Goal: Task Accomplishment & Management: Complete application form

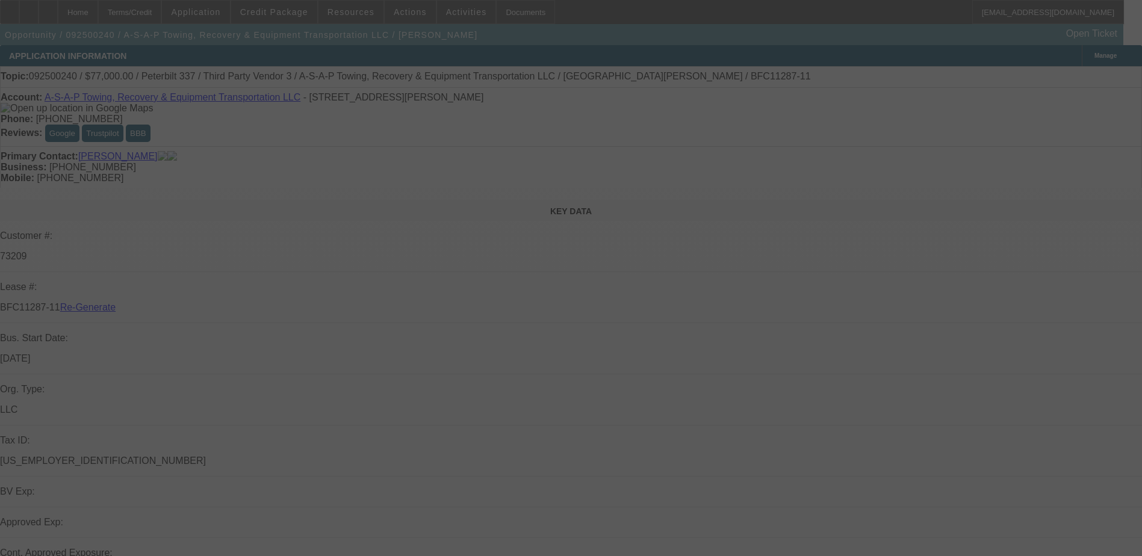
select select "4"
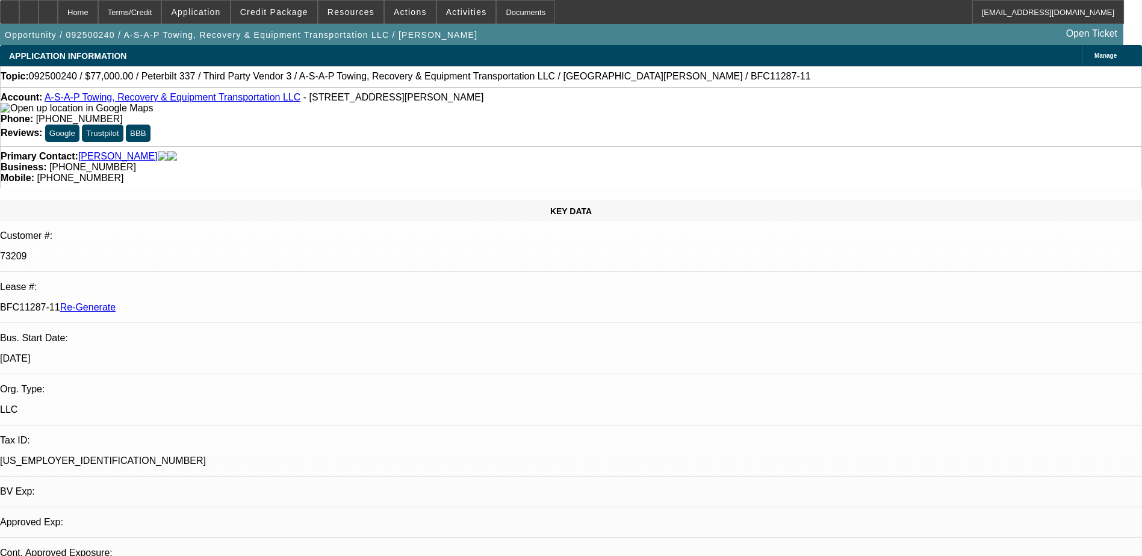
select select "0"
select select "3"
select select "0"
select select "6"
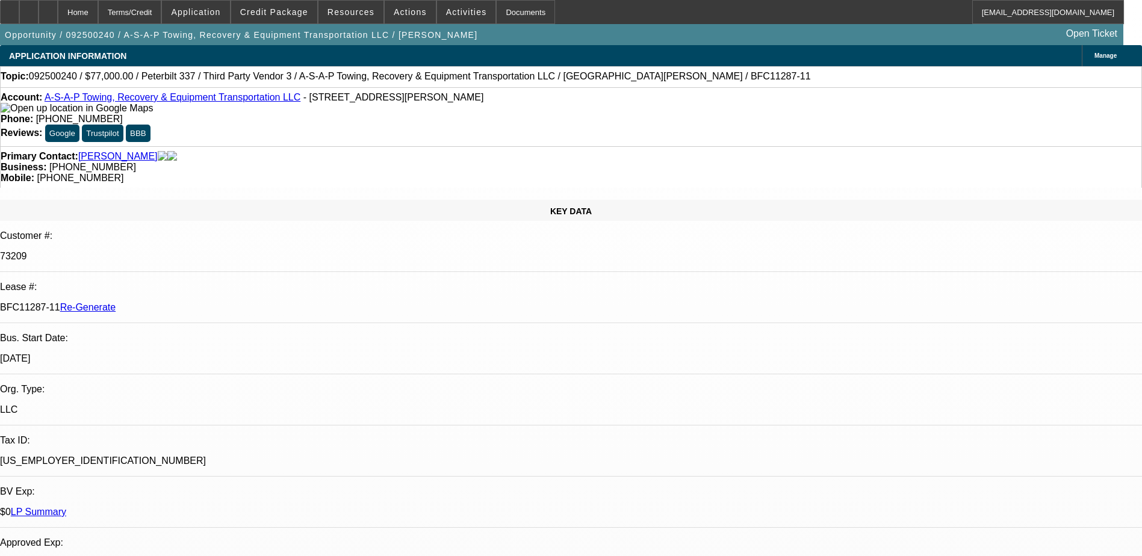
click at [503, 10] on div "Documents" at bounding box center [525, 12] width 59 height 24
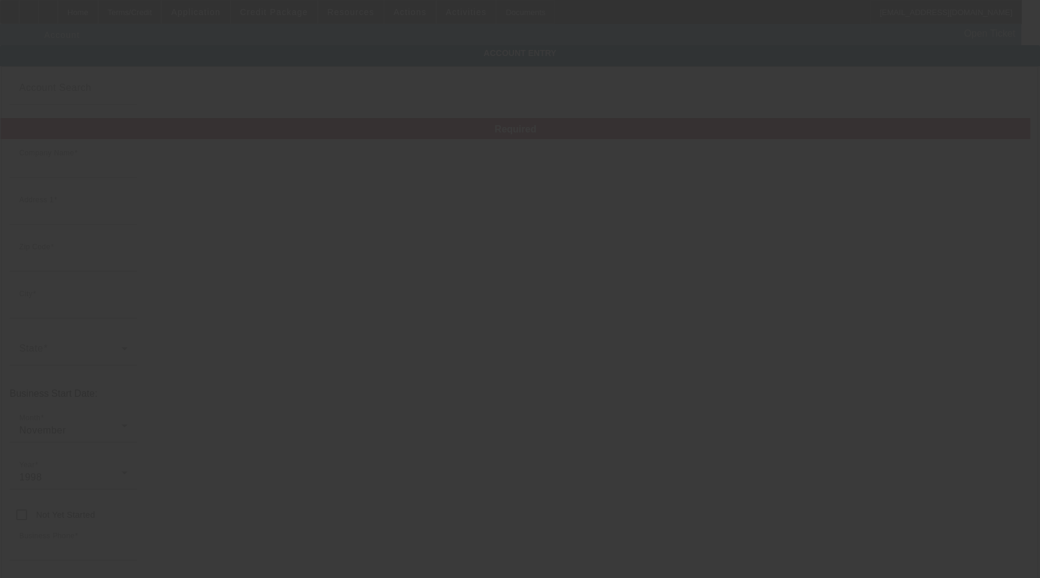
type input "A-S-A-P Towing, Recovery & Equipment Transportation LLC"
type input "2090 Gause Blvd W"
type input "70460"
type input "Slidell"
type input "[PHONE_NUMBER]"
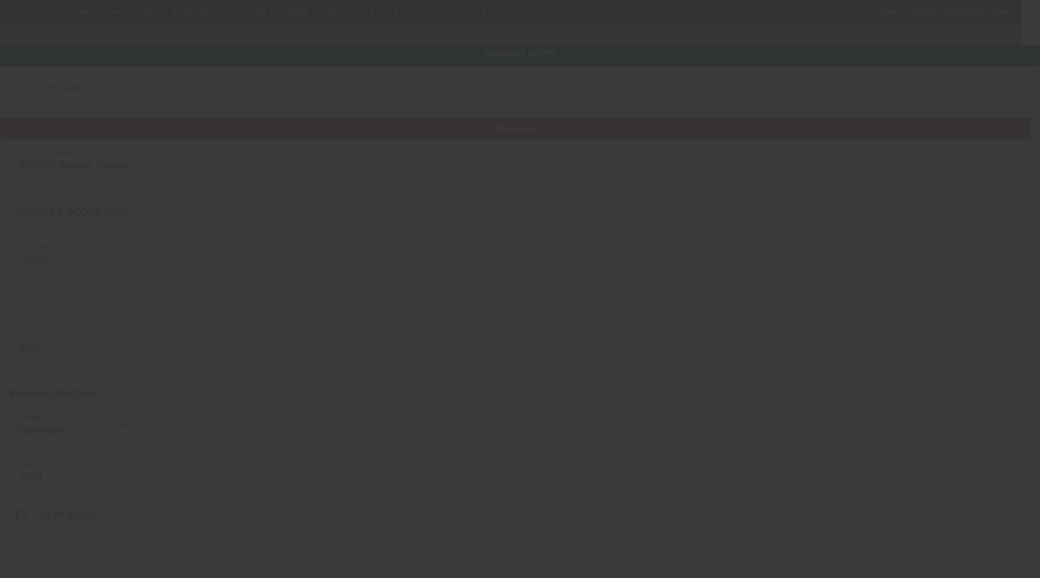
type input "owner@asaproadservice.com"
type input "Saint Tammany"
type input "[US_EMPLOYER_IDENTIFICATION_NUMBER]"
type input "https://ASAPROADSERVICE.COM"
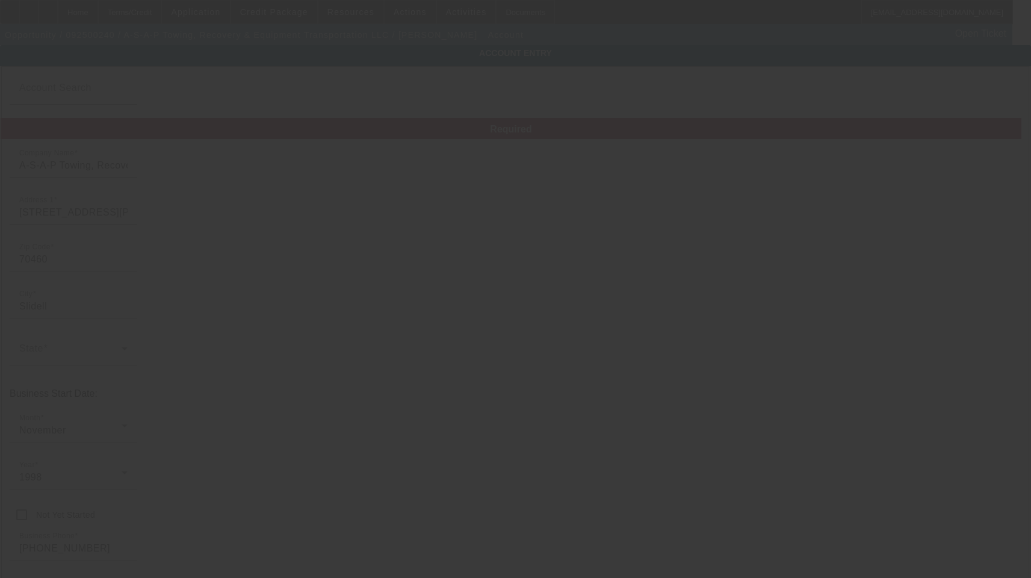
type input "9/11/2025"
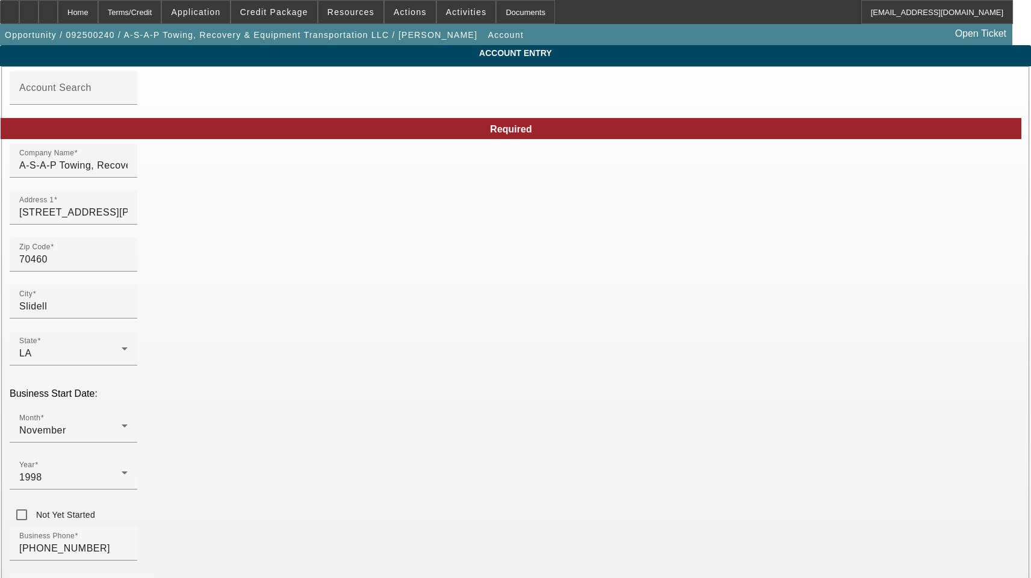
drag, startPoint x: 612, startPoint y: 320, endPoint x: 418, endPoint y: 333, distance: 194.3
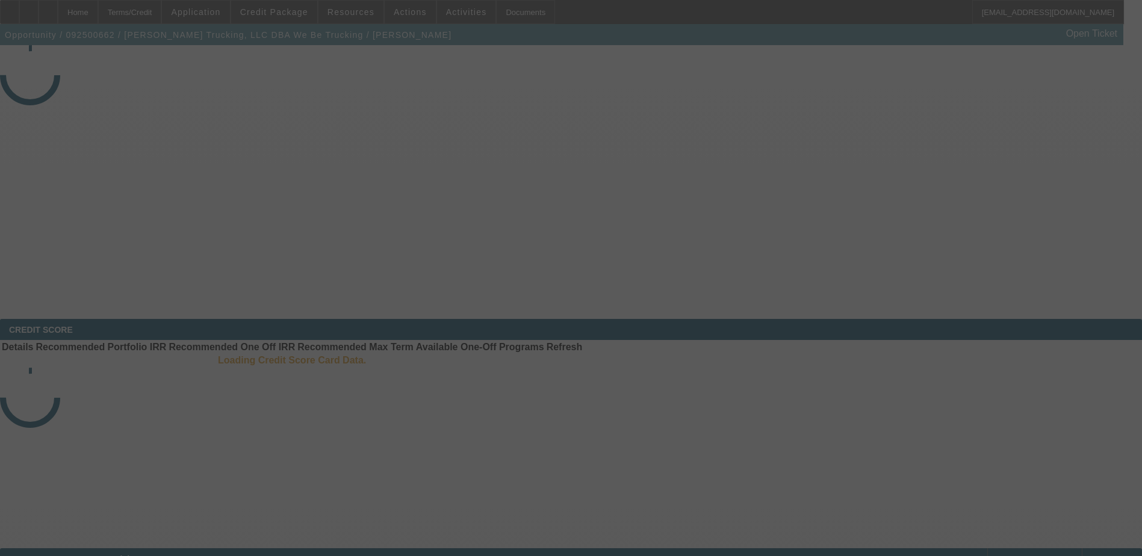
select select "3"
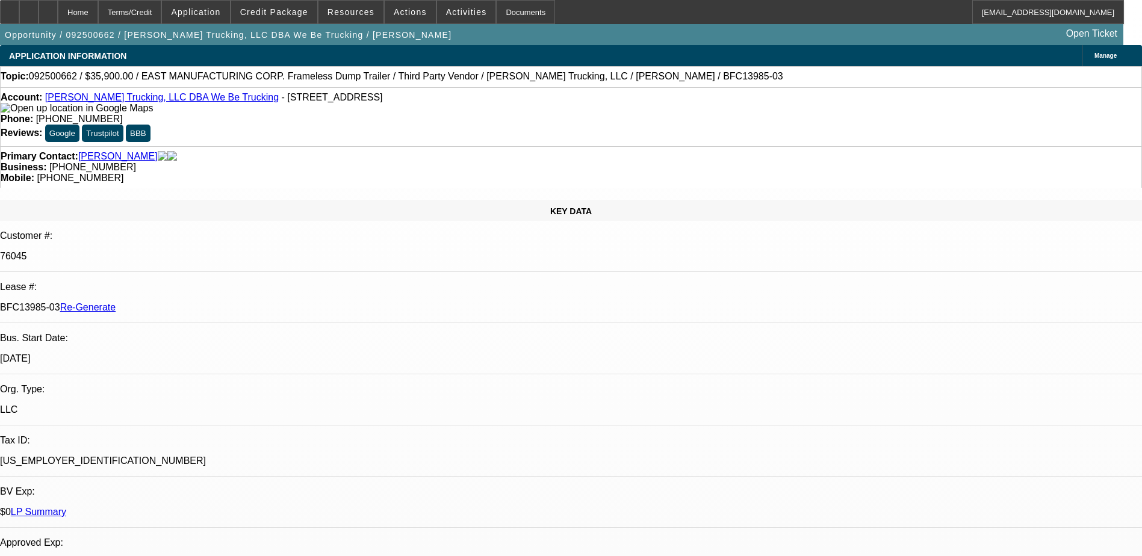
select select "0"
select select "1"
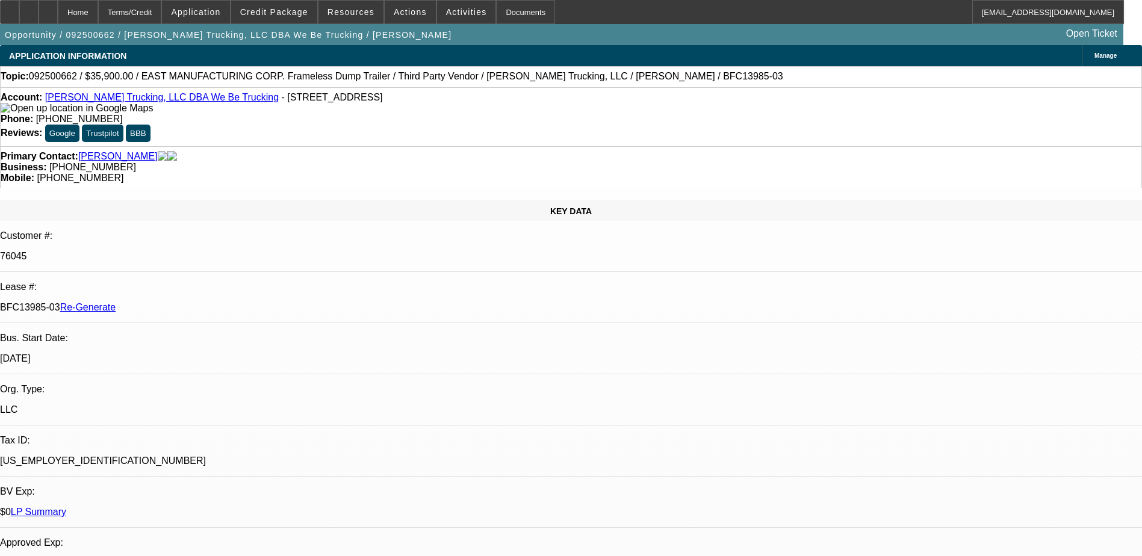
select select "6"
click at [500, 13] on div "Documents" at bounding box center [525, 12] width 59 height 24
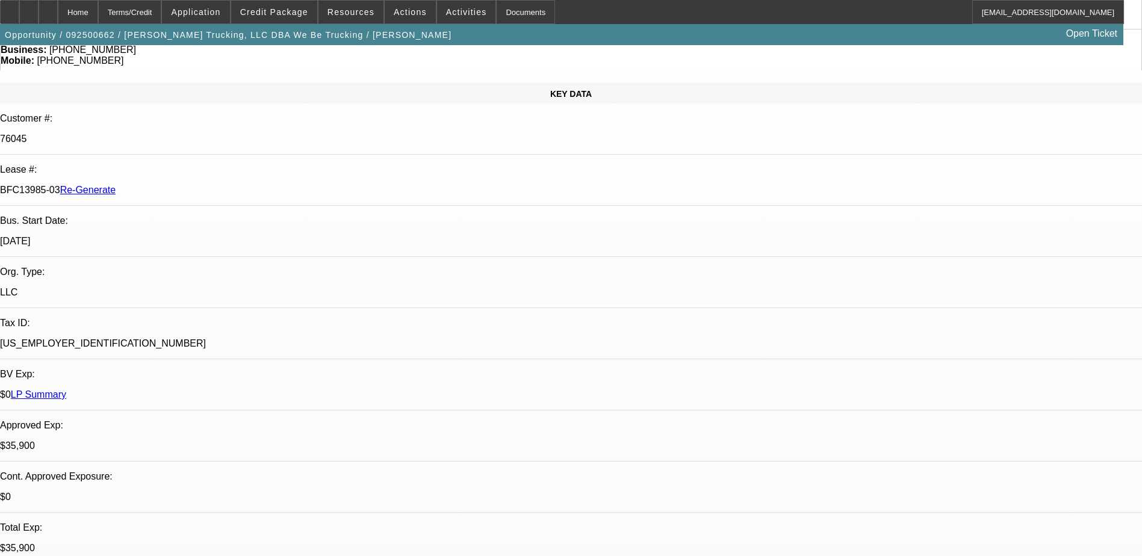
scroll to position [120, 0]
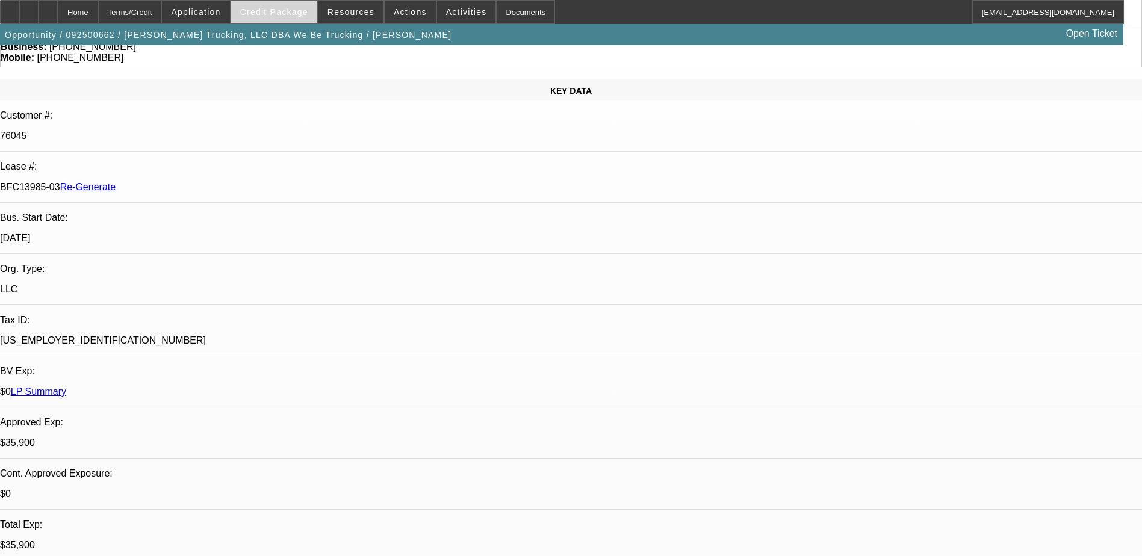
click at [286, 8] on span "Credit Package" at bounding box center [274, 12] width 68 height 10
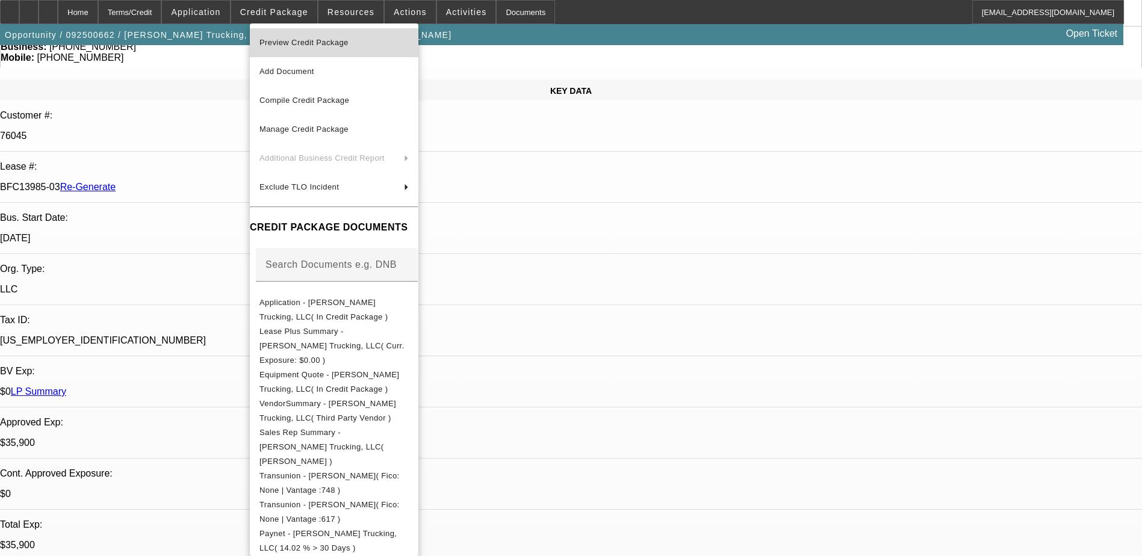
click at [340, 43] on span "Preview Credit Package" at bounding box center [303, 42] width 89 height 9
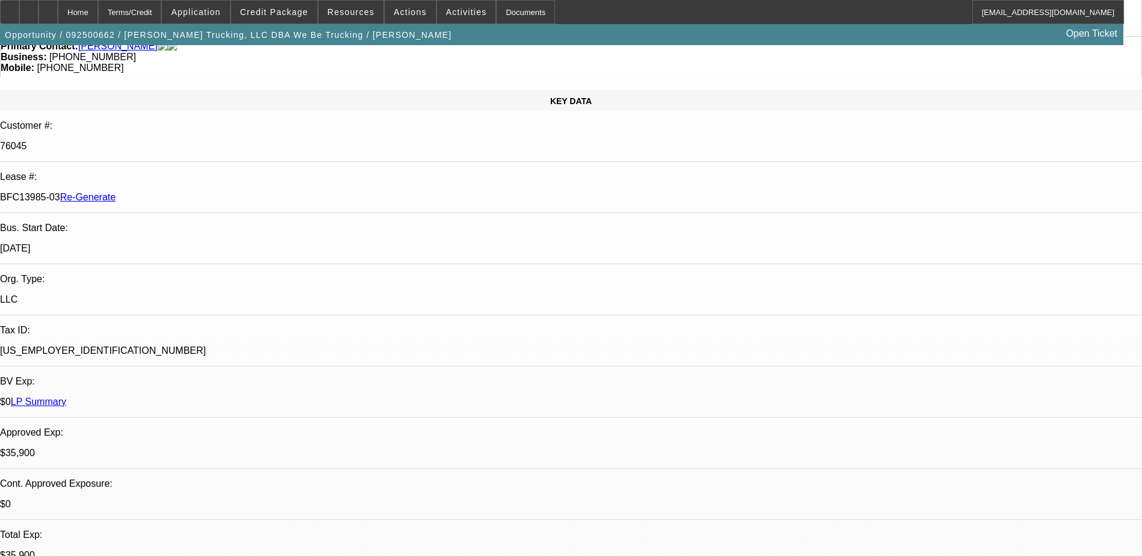
scroll to position [0, 0]
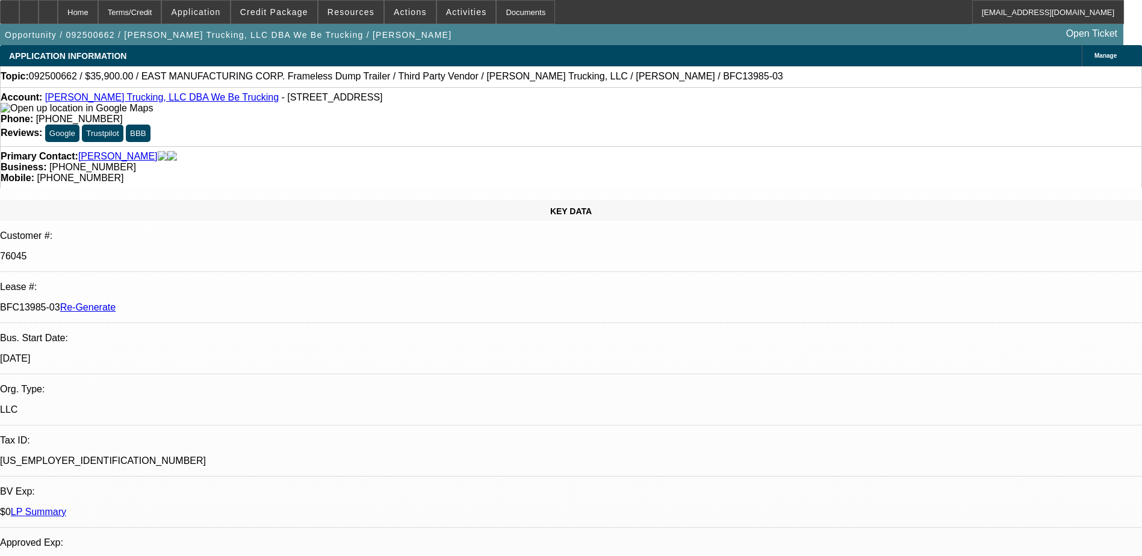
click at [23, 114] on img at bounding box center [77, 108] width 152 height 11
drag, startPoint x: 242, startPoint y: 101, endPoint x: 374, endPoint y: 99, distance: 132.4
click at [374, 99] on div "Account: Roger T. Wiebe Trucking, LLC DBA We Be Trucking - 5231 Pleasant Valley…" at bounding box center [571, 103] width 1141 height 22
copy span "5231 Pleasant Valley Rd, Grafton, WI"
click at [448, 18] on span at bounding box center [466, 12] width 59 height 29
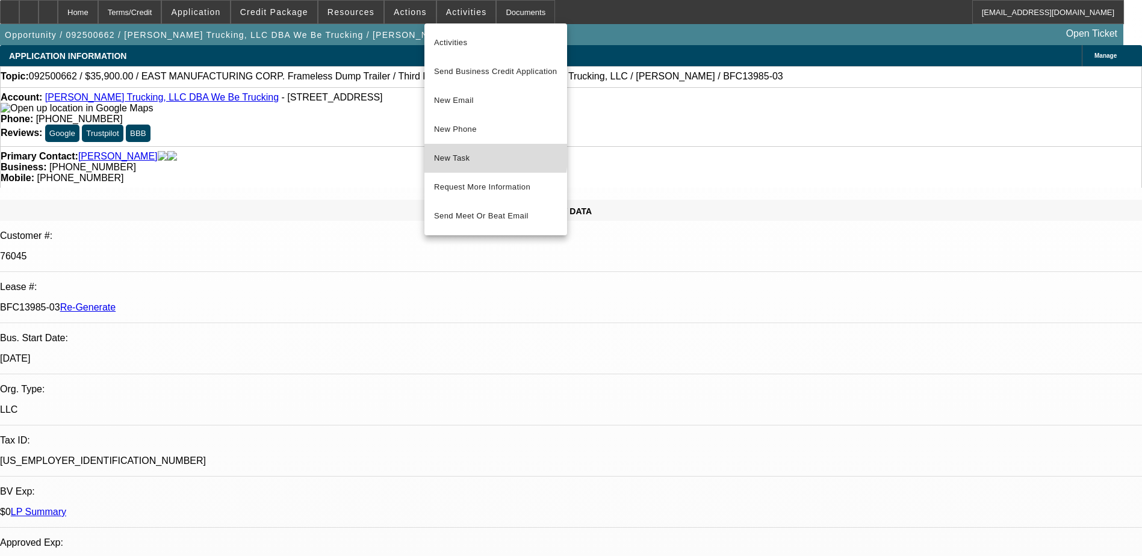
click at [467, 152] on span "New Task" at bounding box center [495, 158] width 123 height 14
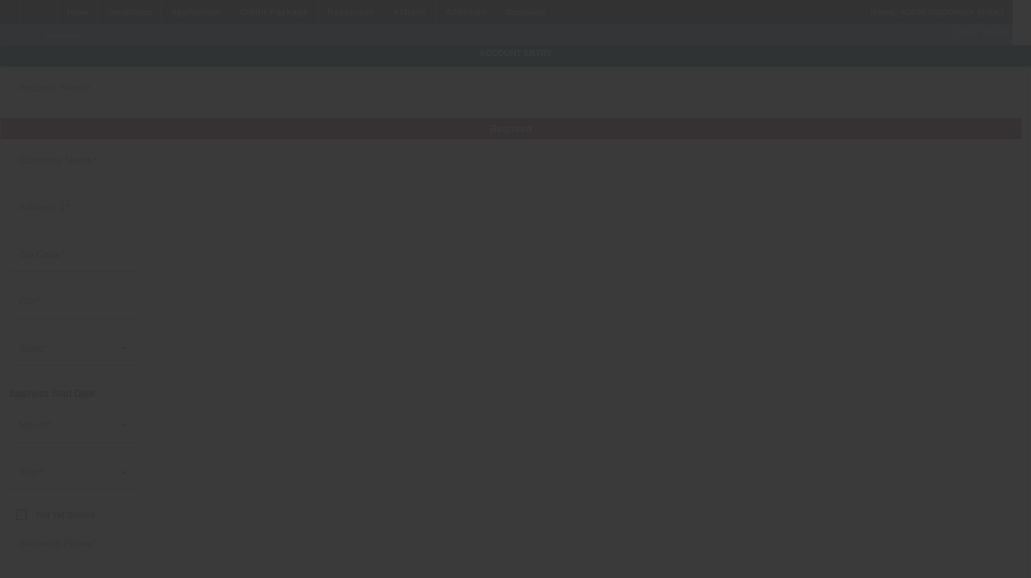
type input "[PERSON_NAME] Trucking, LLC"
type input "[STREET_ADDRESS]"
type input "53024"
type input "Grafton"
type input "(262) 618-4273"
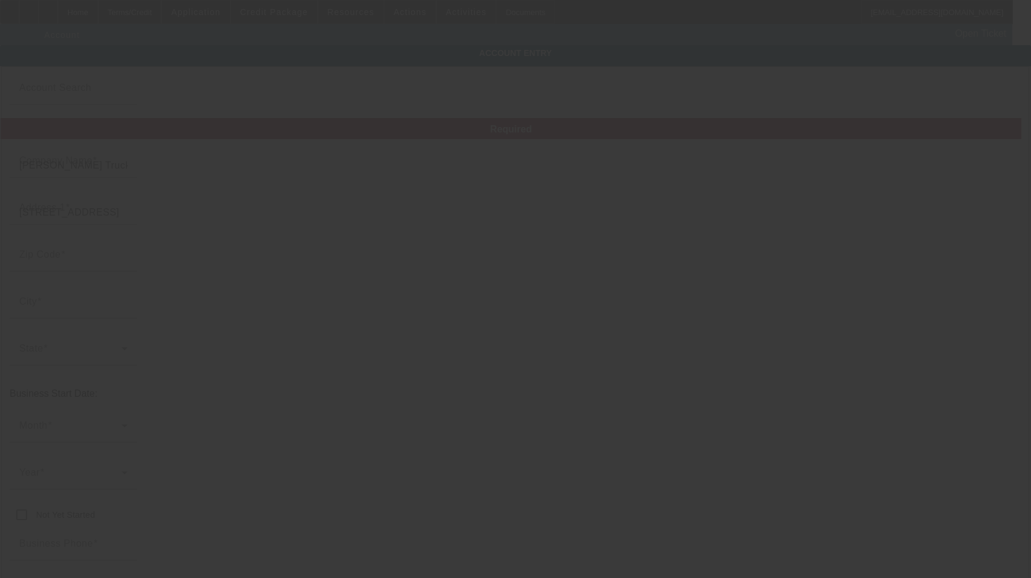
type input "We Be Trucking"
type input "we.be.trucking@att.net"
type input "Ozaukee"
type input "30-0701213"
type input "Scrap/Stone Hauling"
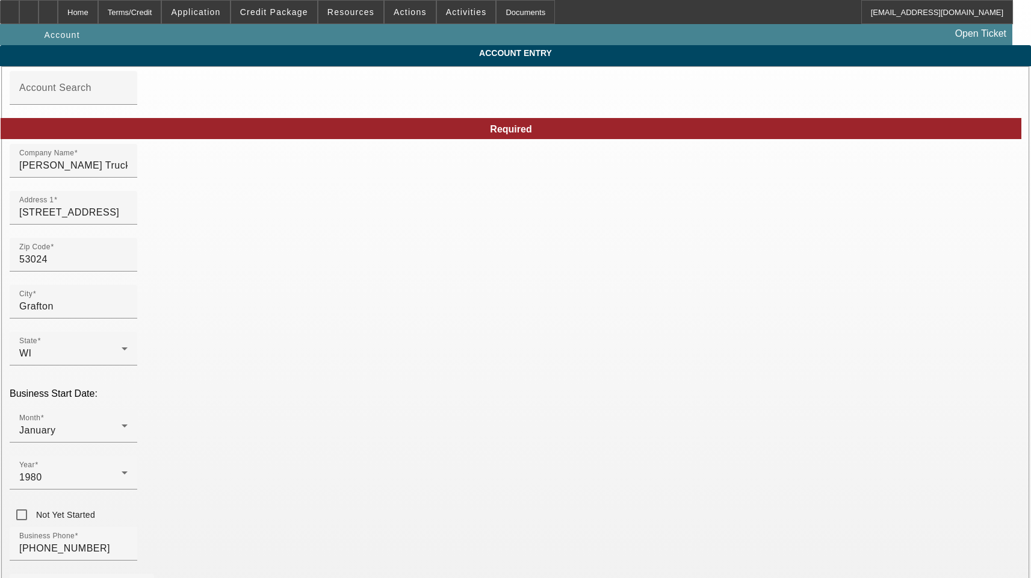
type input "9/30/2025"
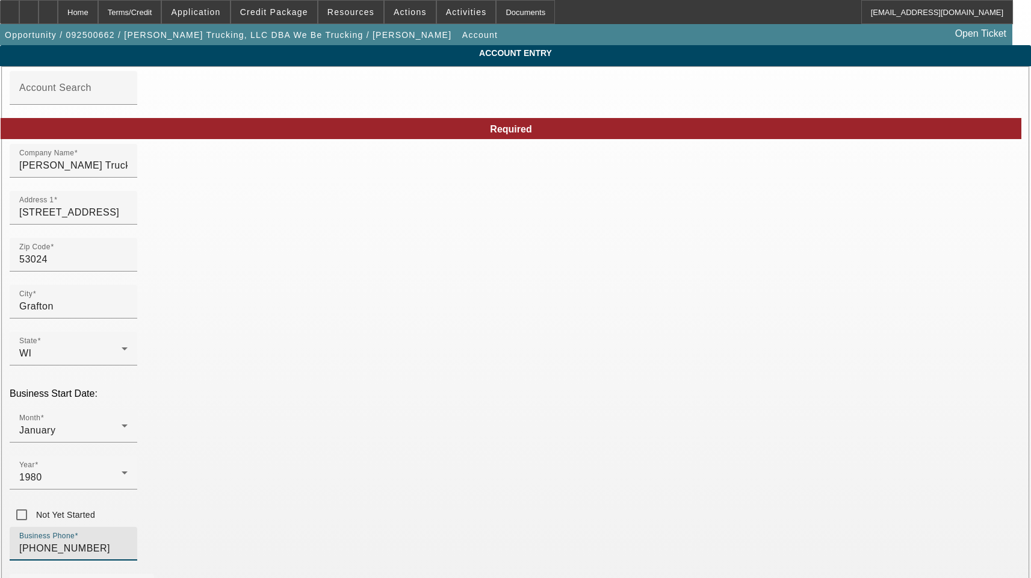
drag, startPoint x: 264, startPoint y: 430, endPoint x: 84, endPoint y: 430, distance: 180.6
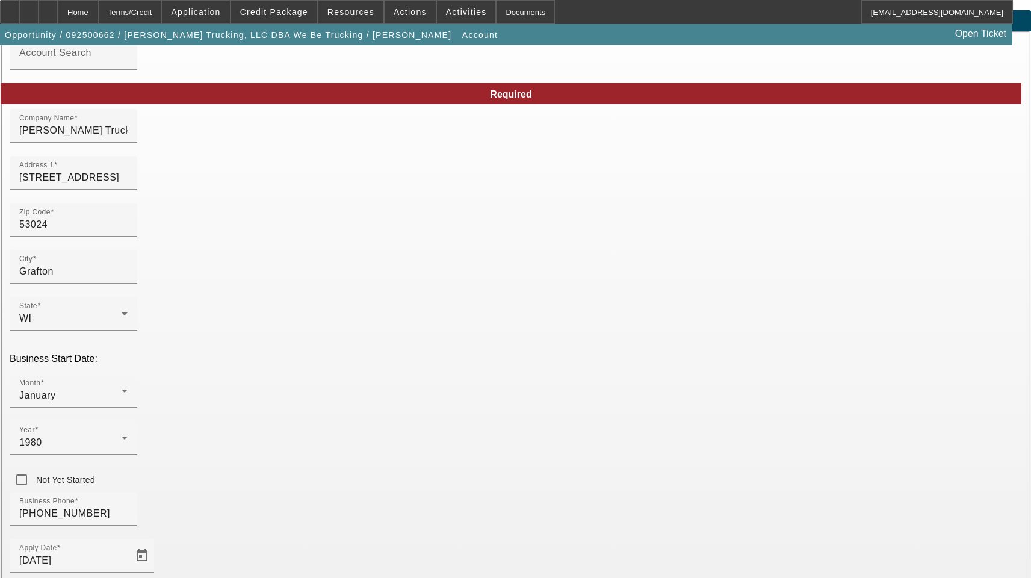
scroll to position [132, 0]
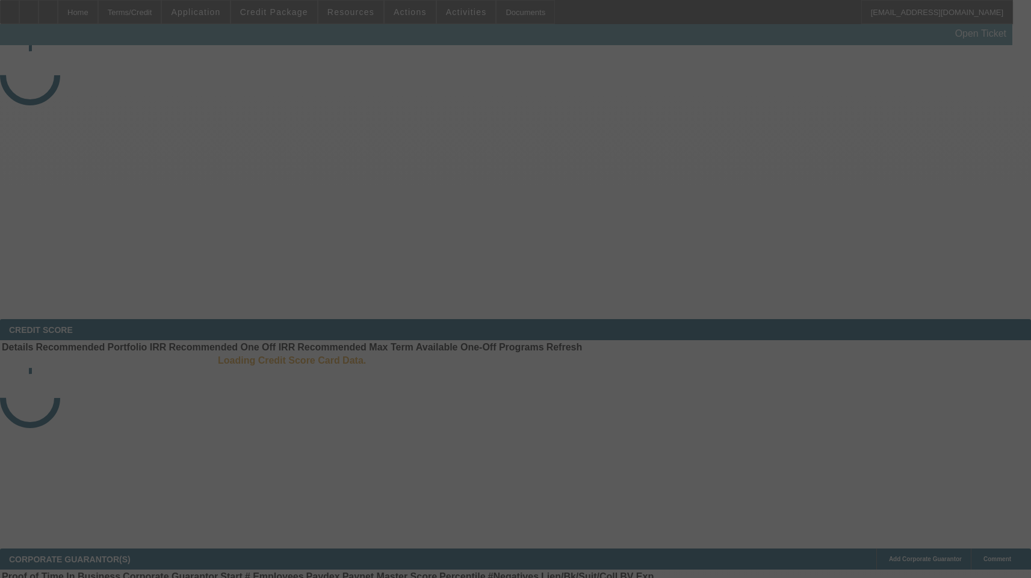
select select "3"
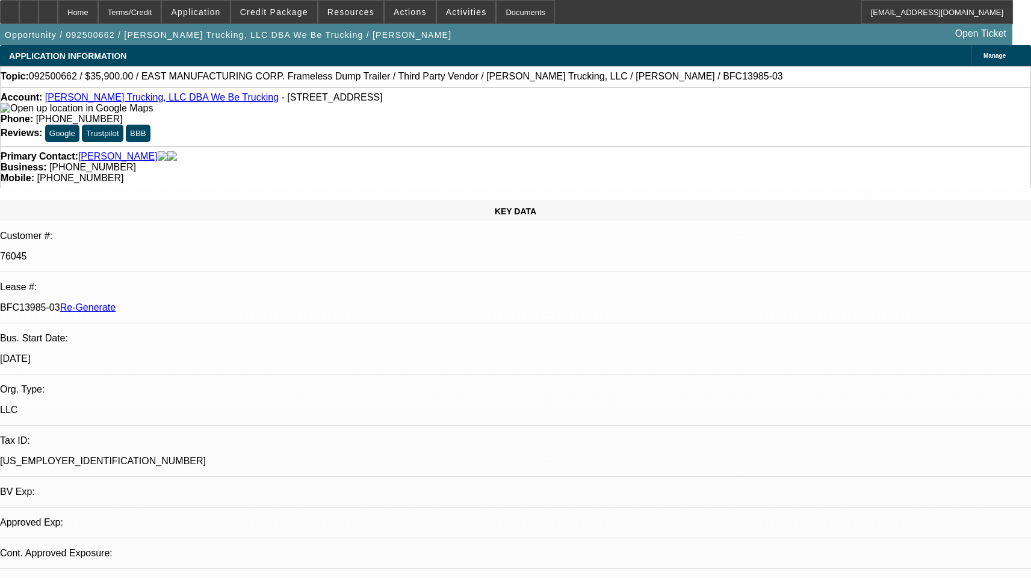
select select "0"
select select "1"
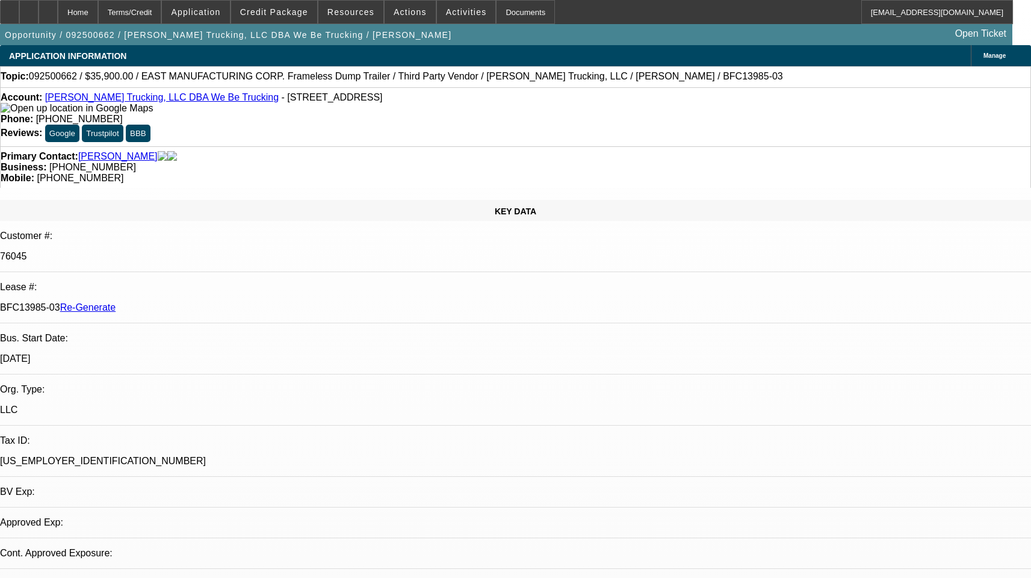
select select "6"
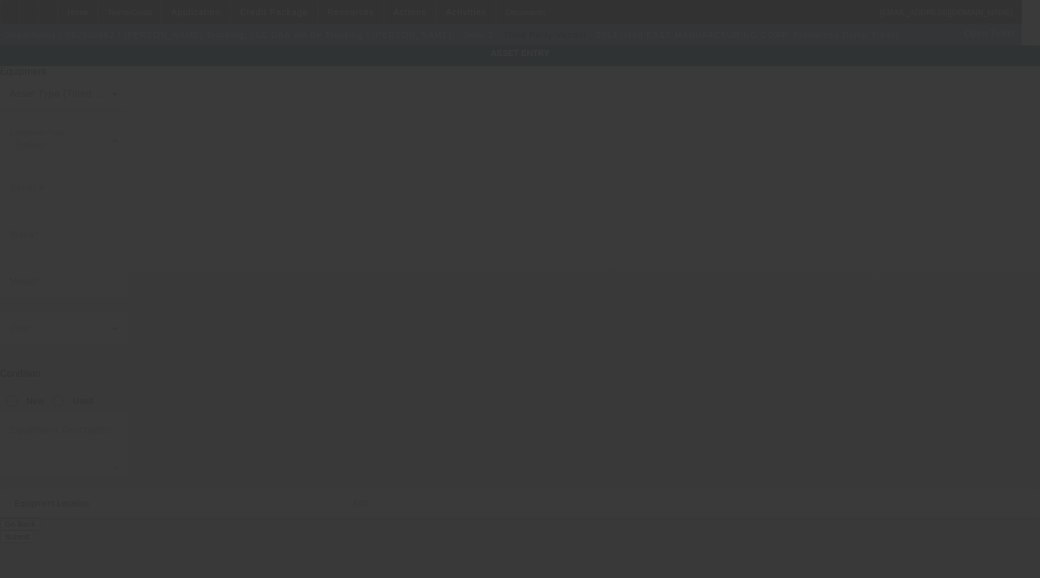
type input "[US_VEHICLE_IDENTIFICATION_NUMBER]"
type input "East Manufacturing Corp."
type input "Frameless Dump Trailer"
radio input "true"
type textarea "Dump Trailer"
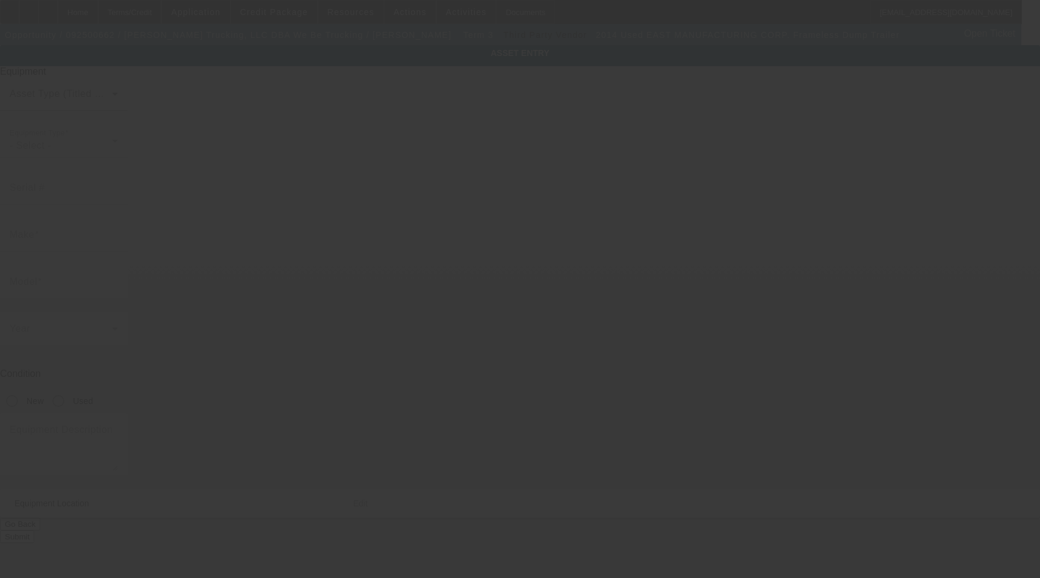
type input "5231 Pleasant Valley Rd"
type input "Grafton"
type input "53024"
type input "Ozaukee"
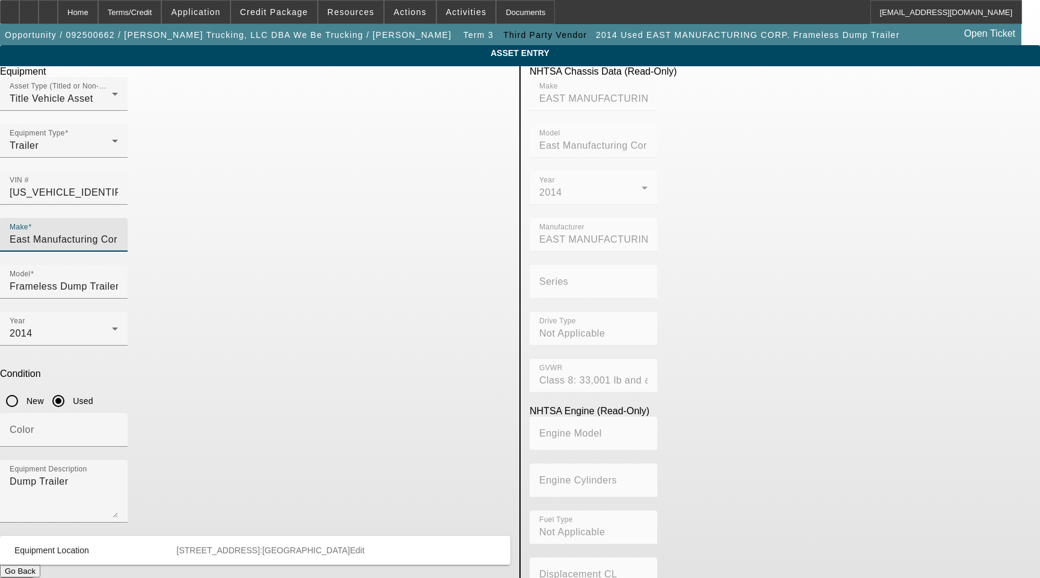
click at [118, 232] on input "East Manufacturing Corp." at bounding box center [64, 239] width 108 height 14
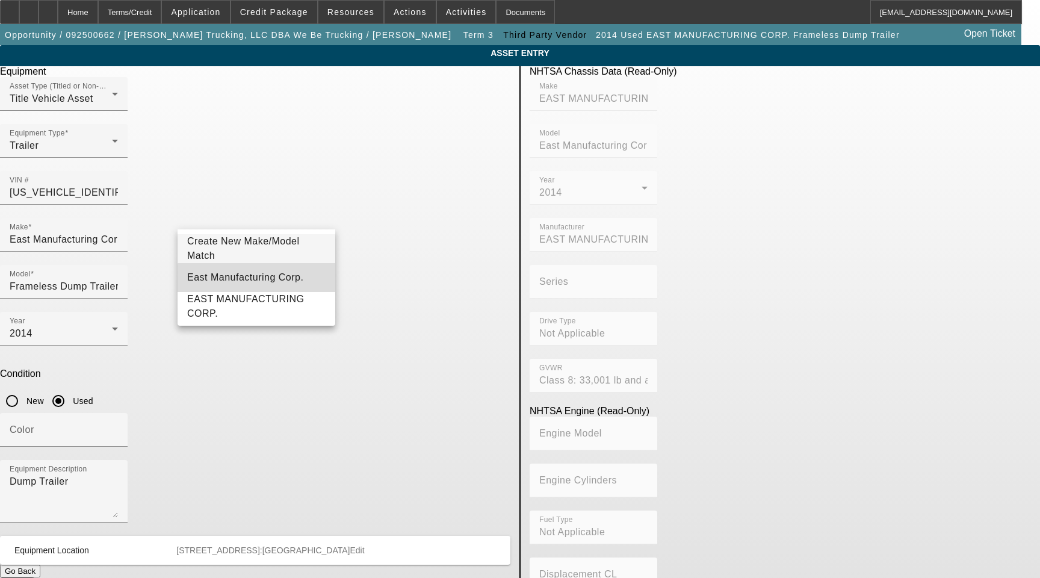
click at [262, 279] on span "East Manufacturing Corp." at bounding box center [245, 277] width 116 height 10
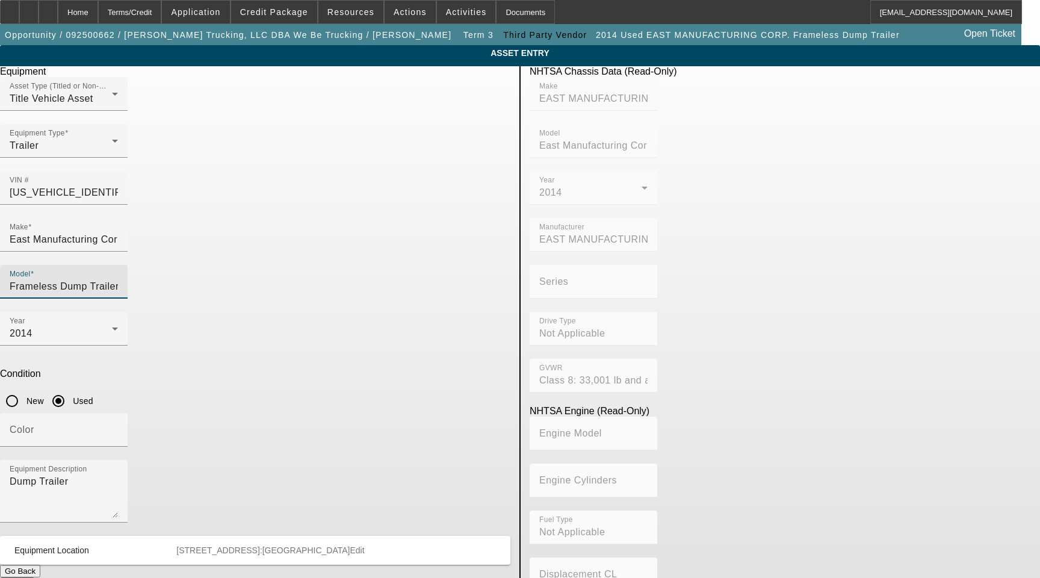
click at [118, 279] on input "Frameless Dump Trailer" at bounding box center [64, 286] width 108 height 14
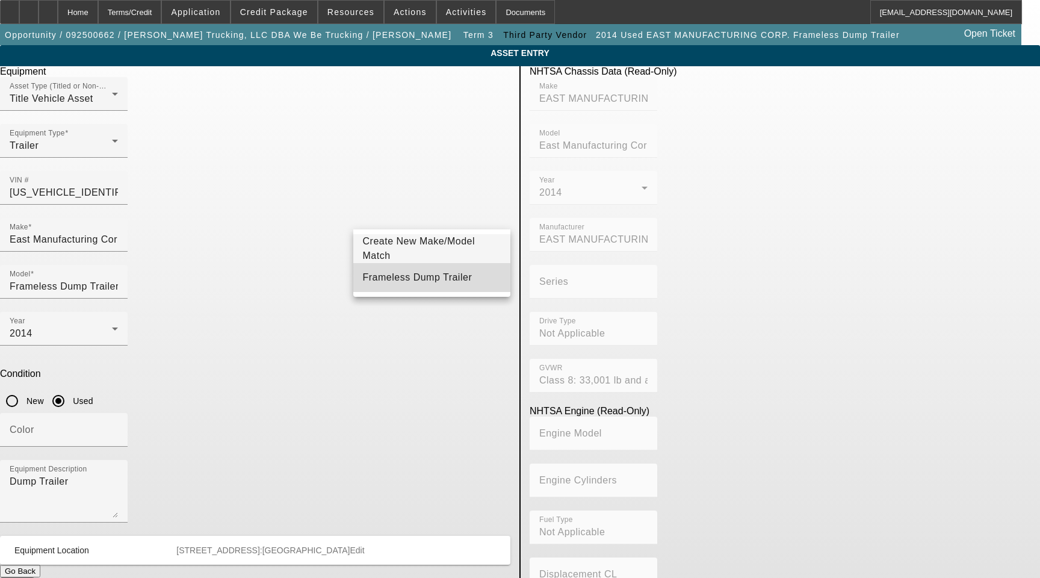
click at [421, 278] on span "Frameless Dump Trailer" at bounding box center [418, 277] width 110 height 10
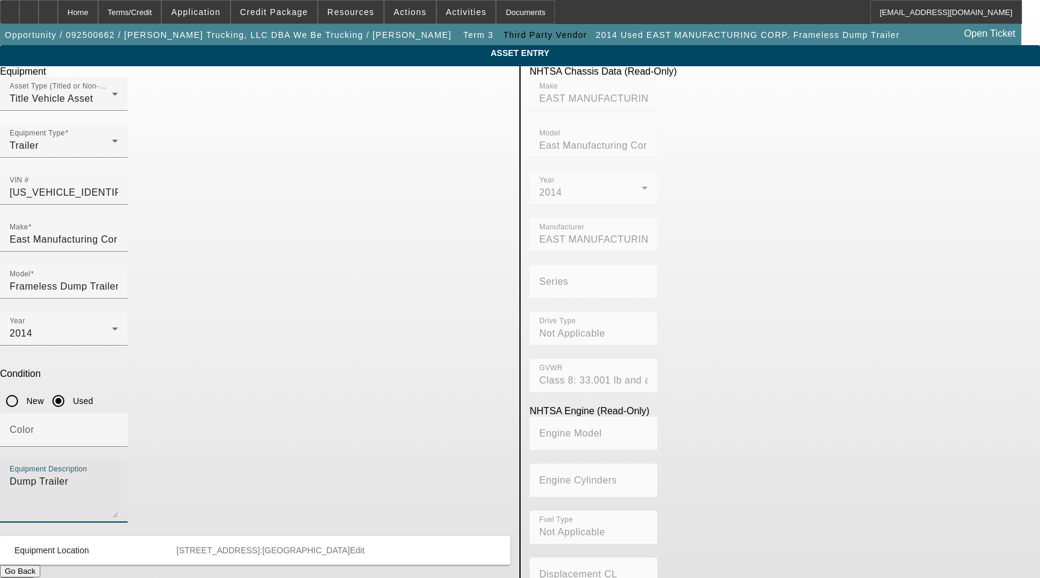
drag, startPoint x: 284, startPoint y: 359, endPoint x: 75, endPoint y: 368, distance: 208.5
click at [80, 368] on app-asset-collateral-manage "ASSET ENTRY Delete asset Equipment Asset Type (Titled or Non-Titled) Title Vehi…" at bounding box center [520, 379] width 1040 height 668
type textarea "Includes All Accessories, Attachments and Options"
click at [34, 577] on button "Submit" at bounding box center [17, 583] width 34 height 13
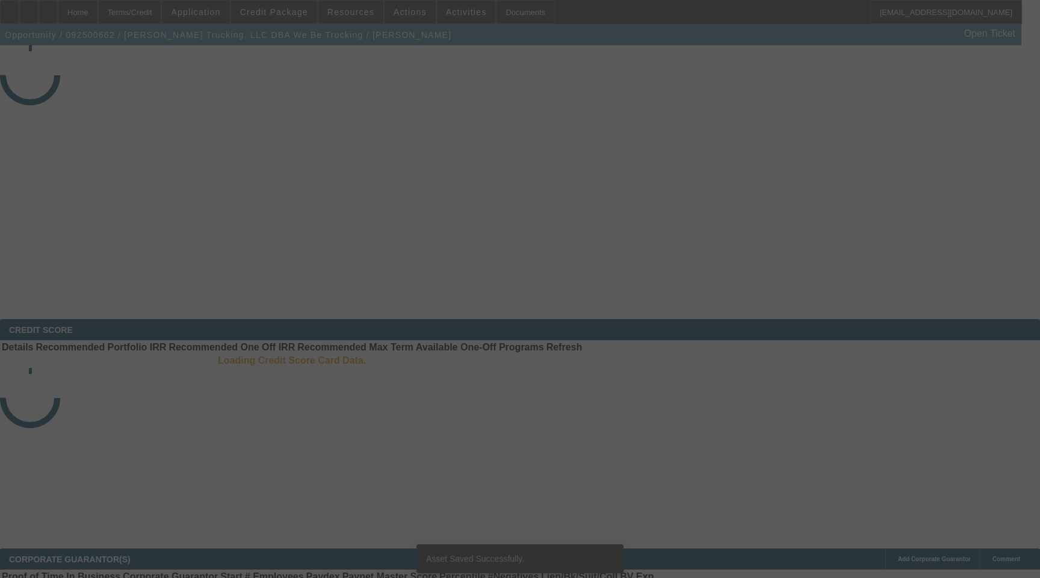
select select "3"
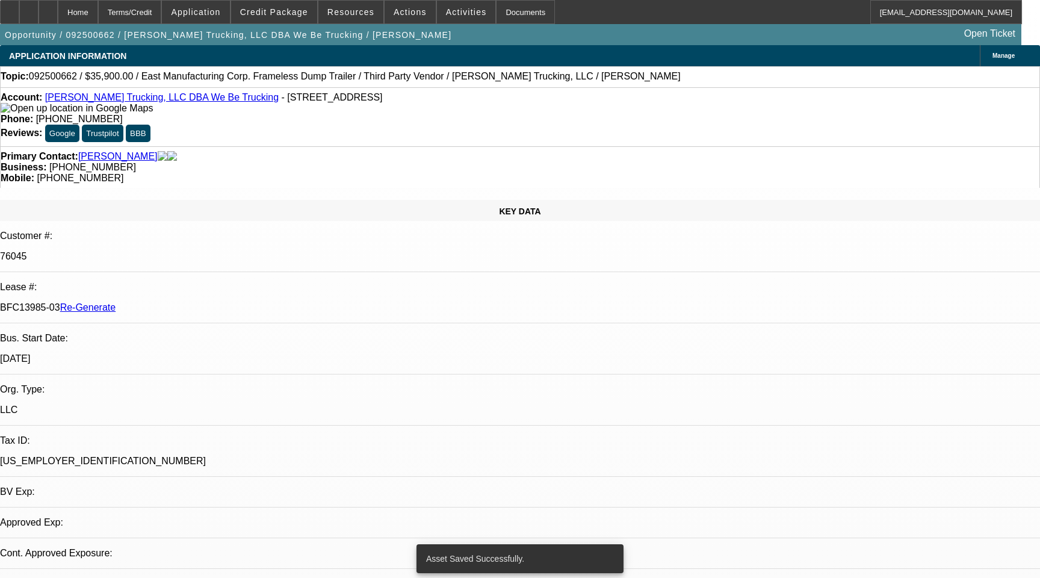
select select "0"
select select "6"
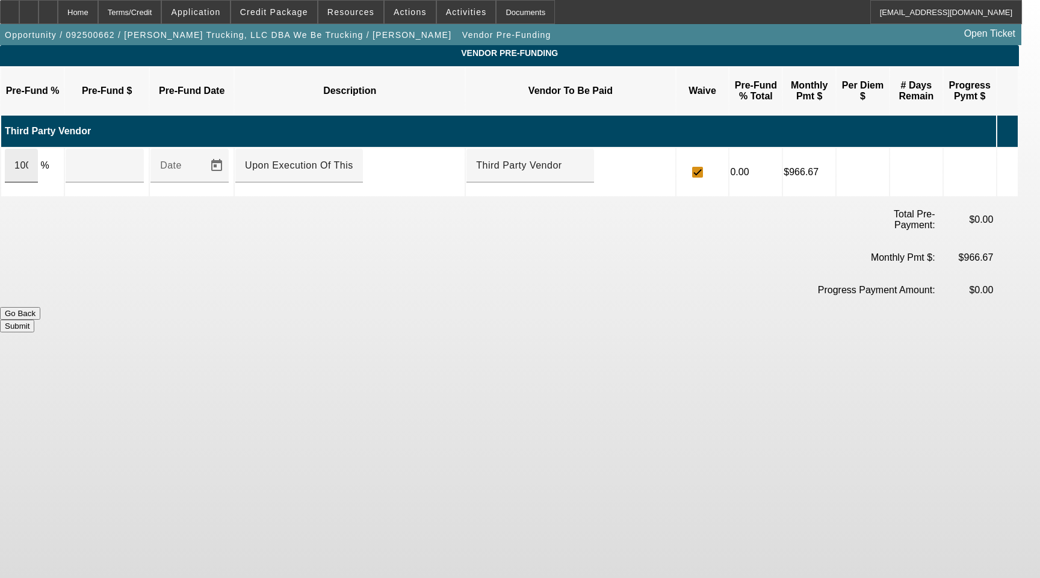
click at [28, 158] on input "100" at bounding box center [21, 165] width 14 height 14
type input "$35,900.00"
click at [34, 320] on button "Submit" at bounding box center [17, 326] width 34 height 13
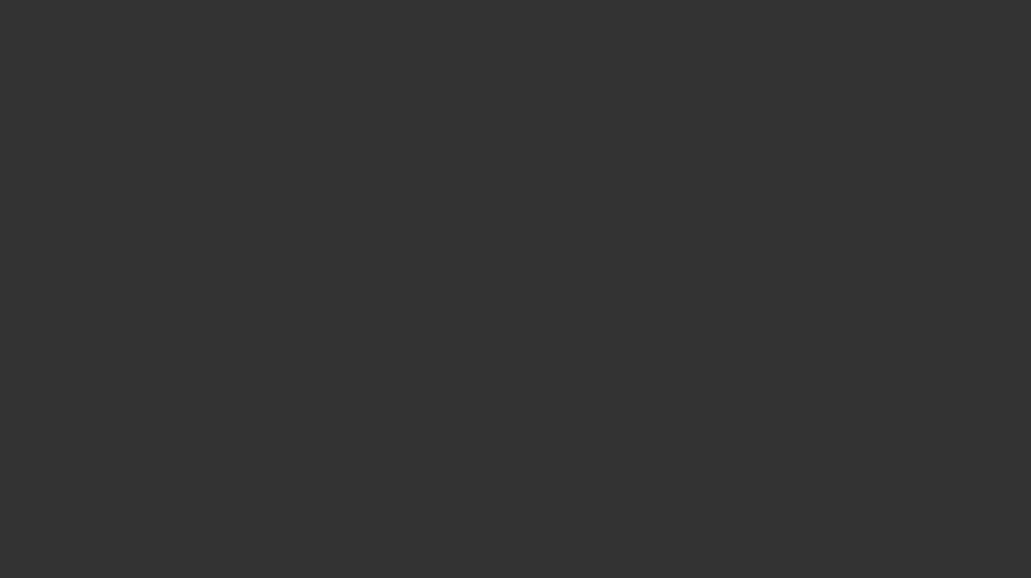
select select "3"
type input "[PERSON_NAME] Trucking, LLC"
type input "[STREET_ADDRESS]"
type input "53024"
type input "Grafton"
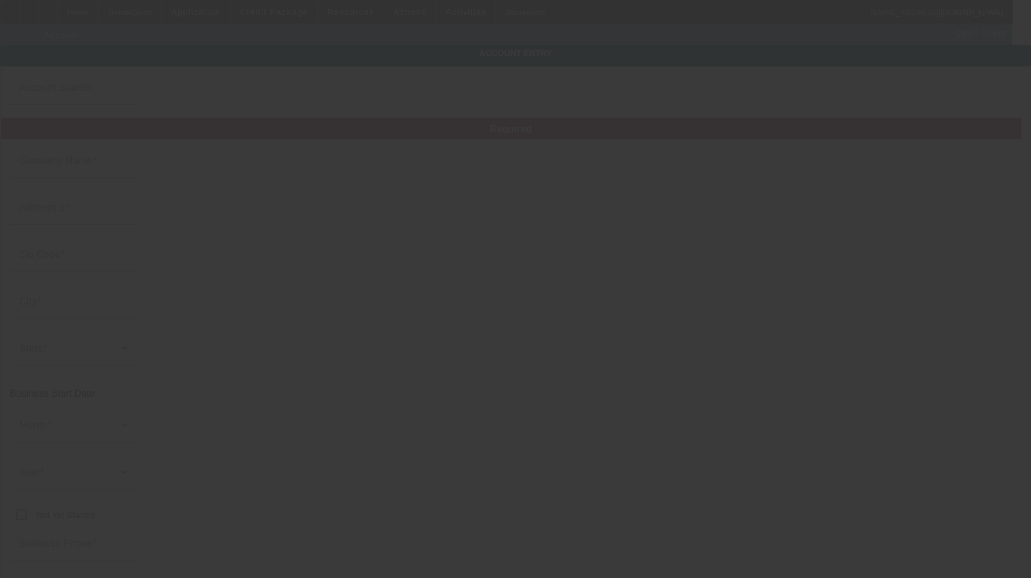
type input "[PHONE_NUMBER]"
type input "We Be Trucking"
type input "[EMAIL_ADDRESS][DOMAIN_NAME]"
type input "Ozaukee"
type input "[US_EMPLOYER_IDENTIFICATION_NUMBER]"
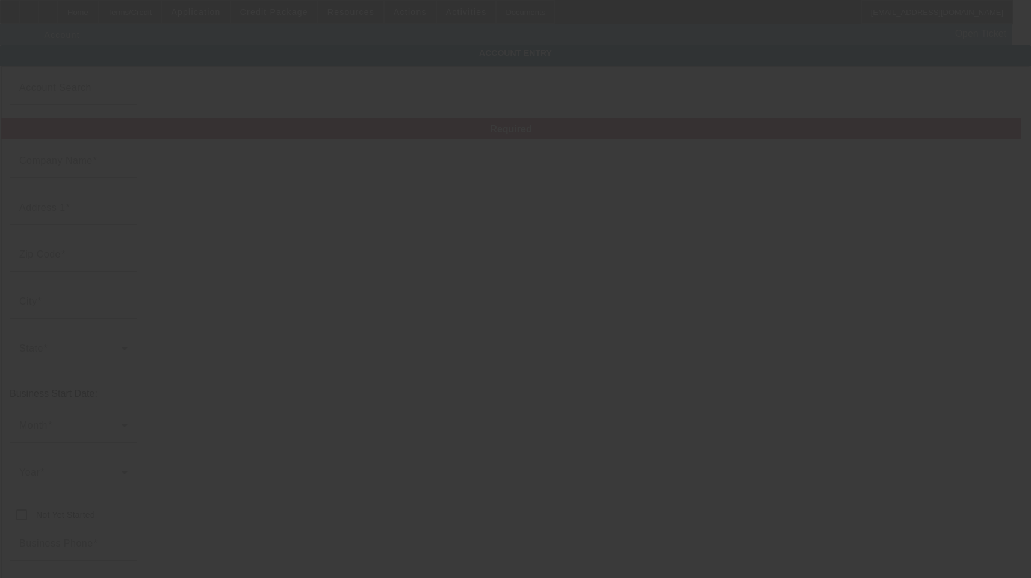
type input "Scrap/Stone Hauling"
type input "[DATE]"
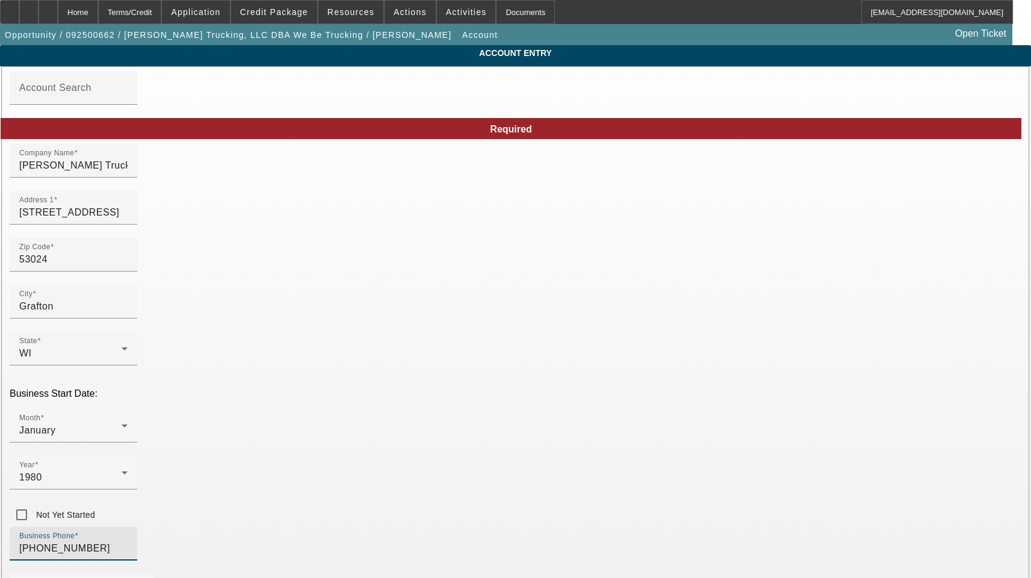
drag, startPoint x: 258, startPoint y: 425, endPoint x: 17, endPoint y: 406, distance: 241.6
paste input "414) 807-7310"
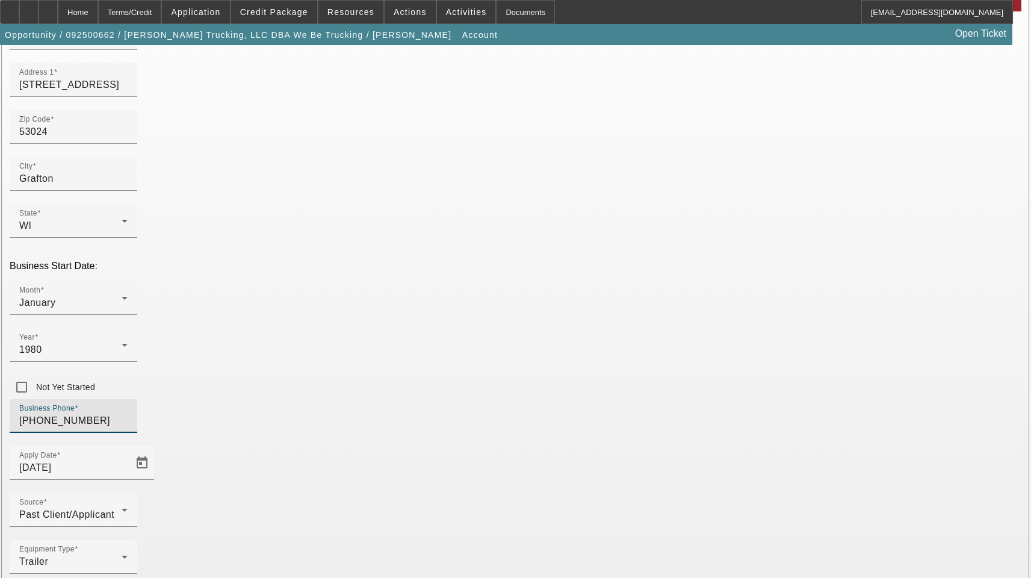
scroll to position [132, 0]
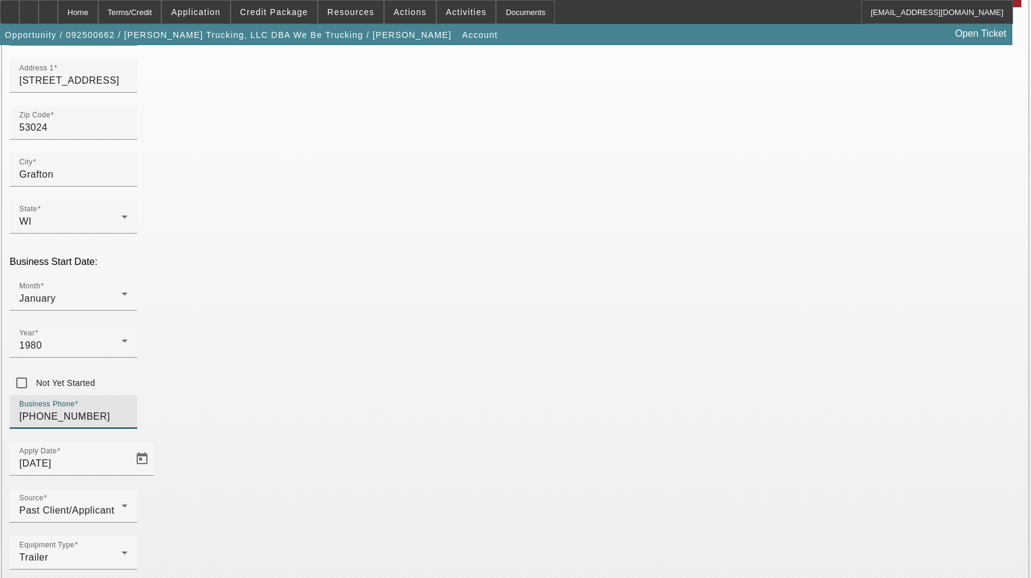
type input "[PHONE_NUMBER]"
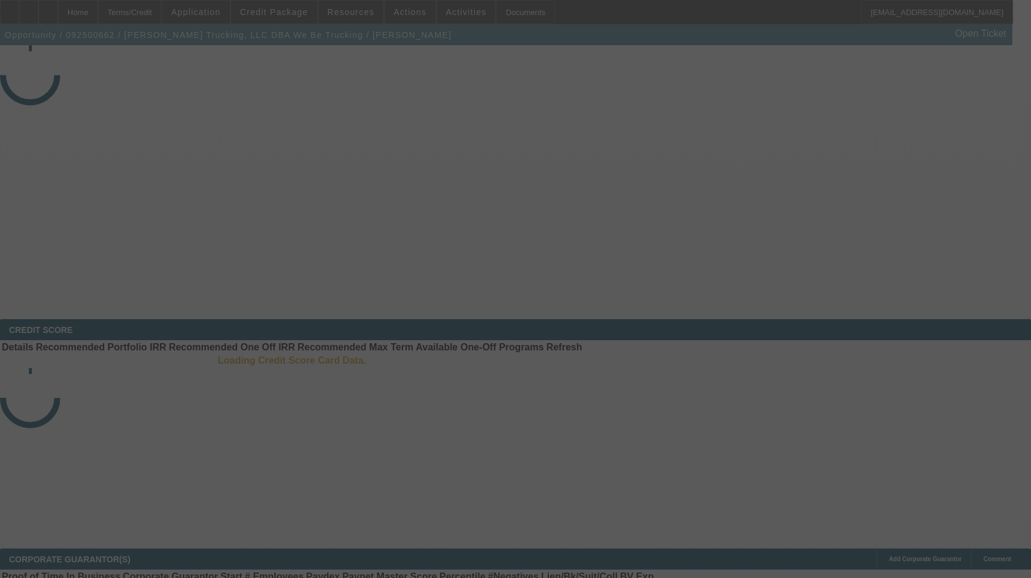
select select "3"
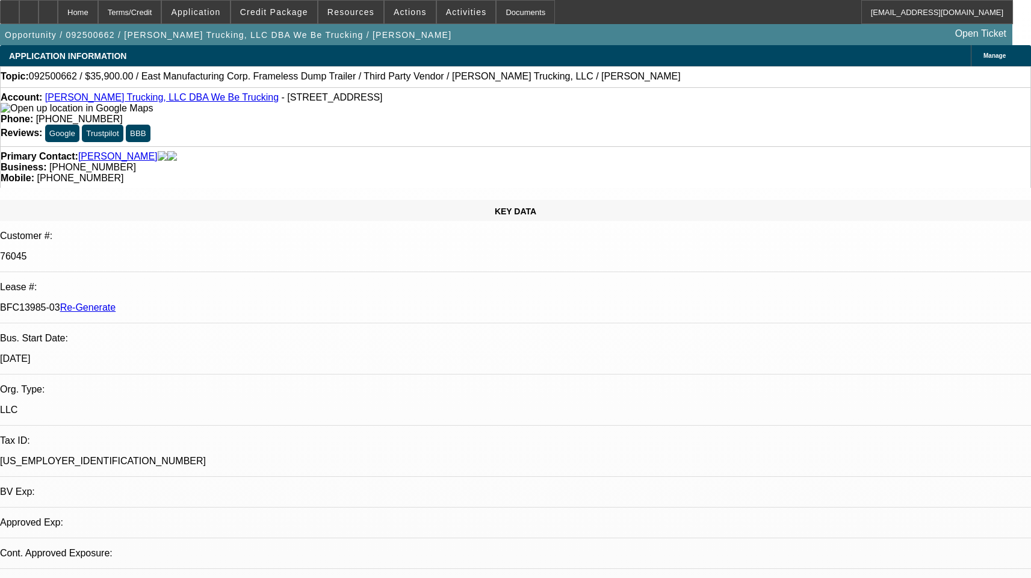
select select "0"
select select "1"
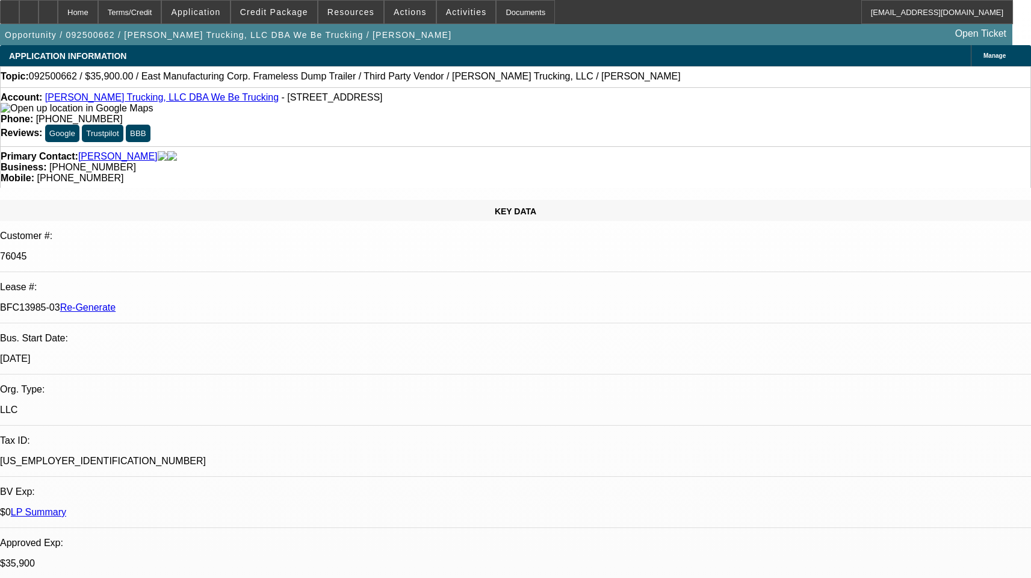
select select "6"
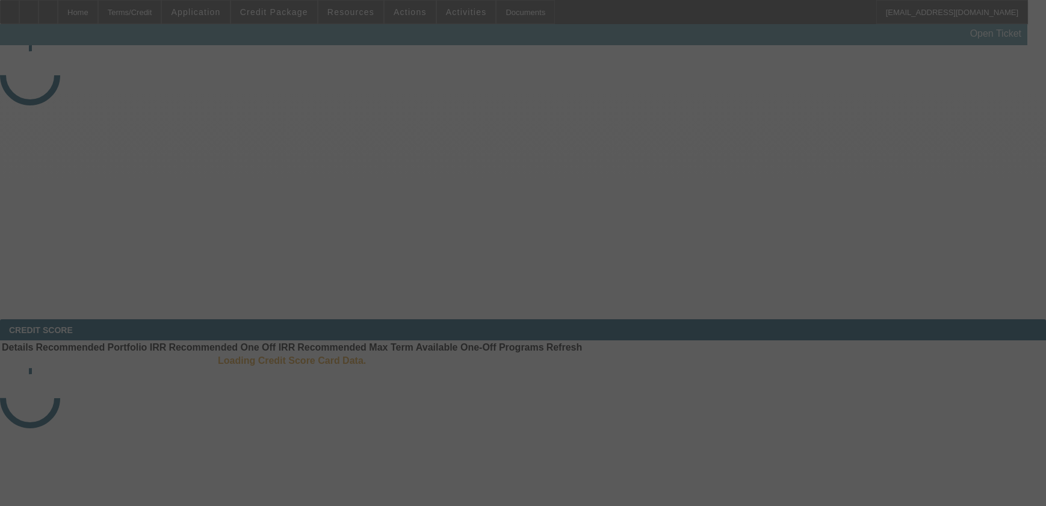
select select "3"
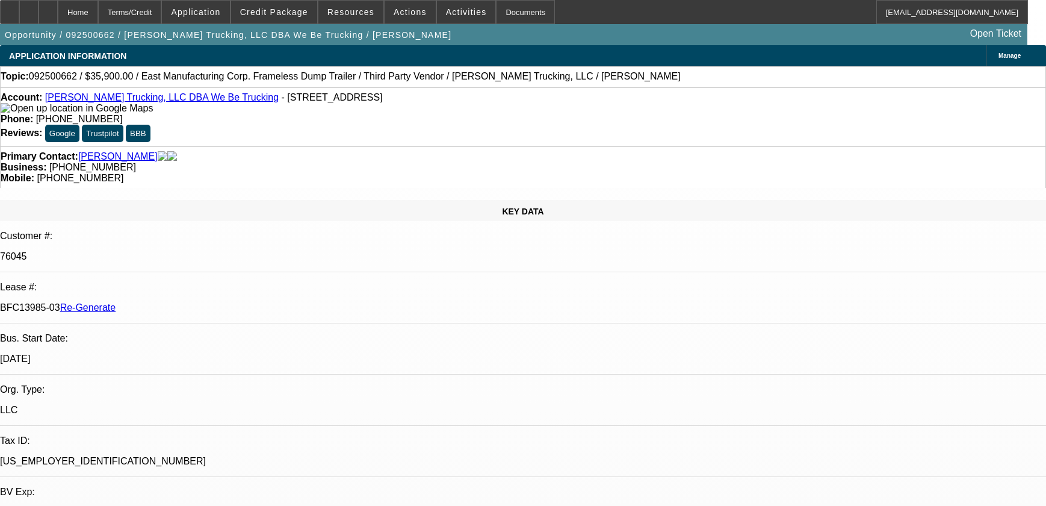
select select "0"
select select "6"
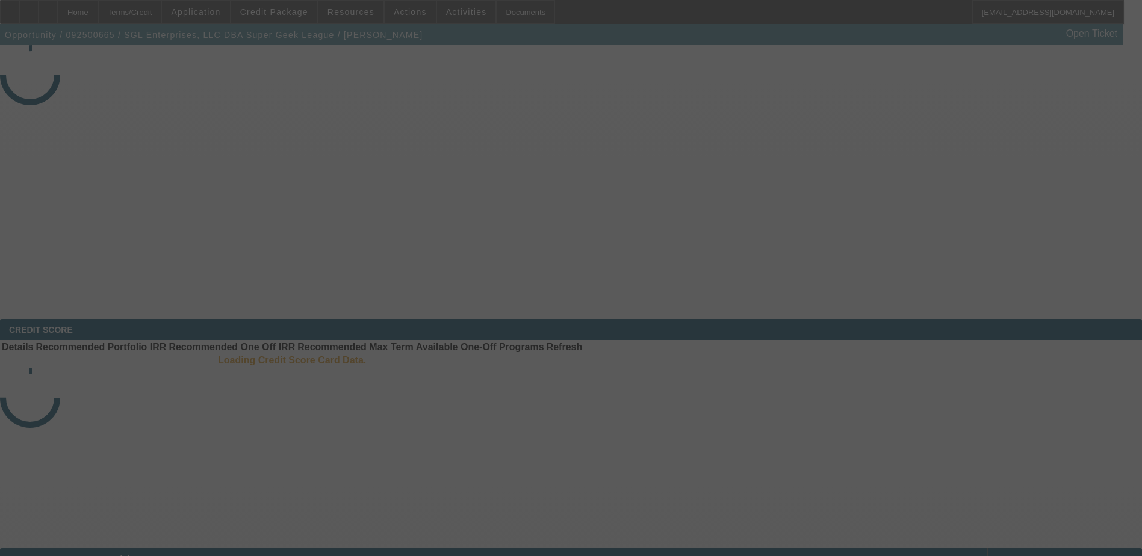
select select "3"
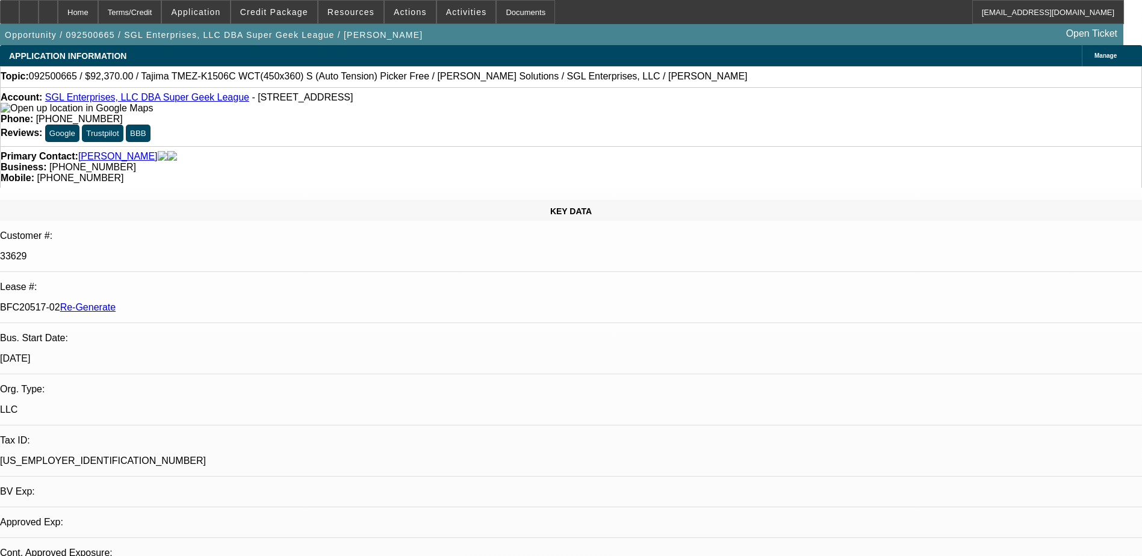
select select "0"
select select "2"
select select "0"
select select "1"
select select "2"
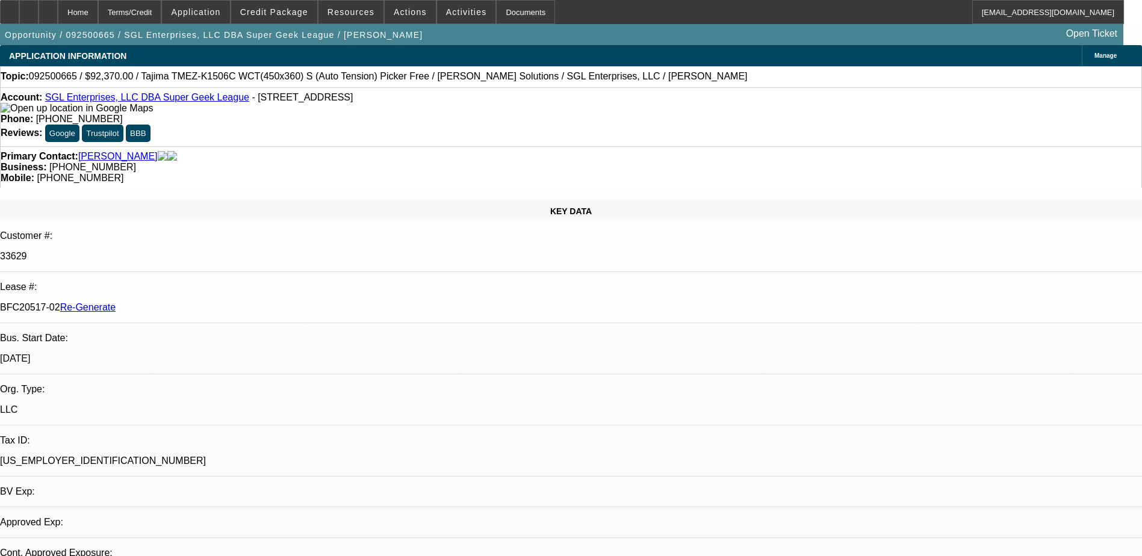
select select "6"
click at [446, 9] on span "Activities" at bounding box center [466, 12] width 41 height 10
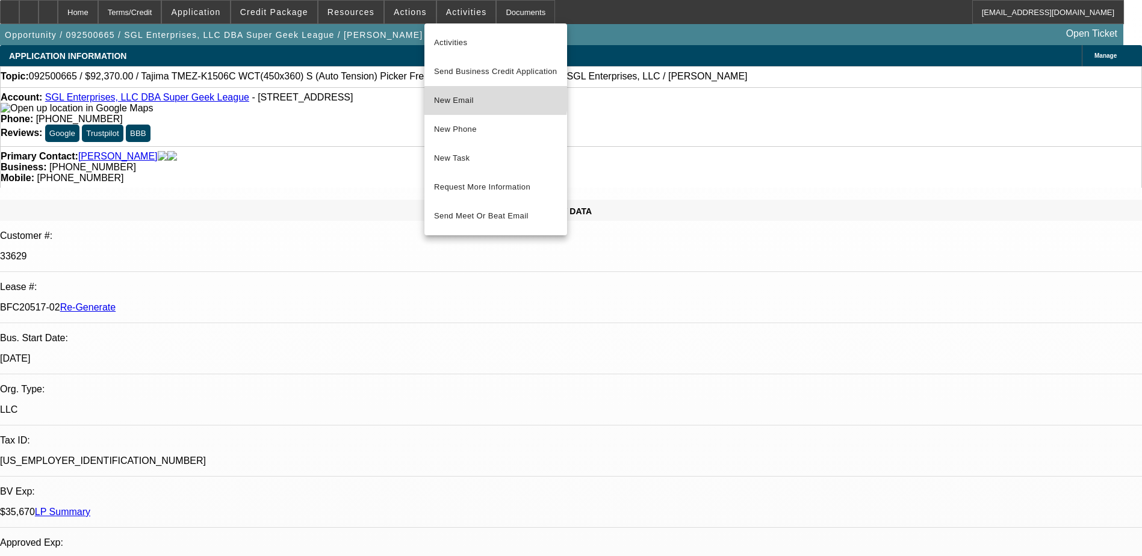
click at [453, 94] on span "New Email" at bounding box center [495, 100] width 123 height 14
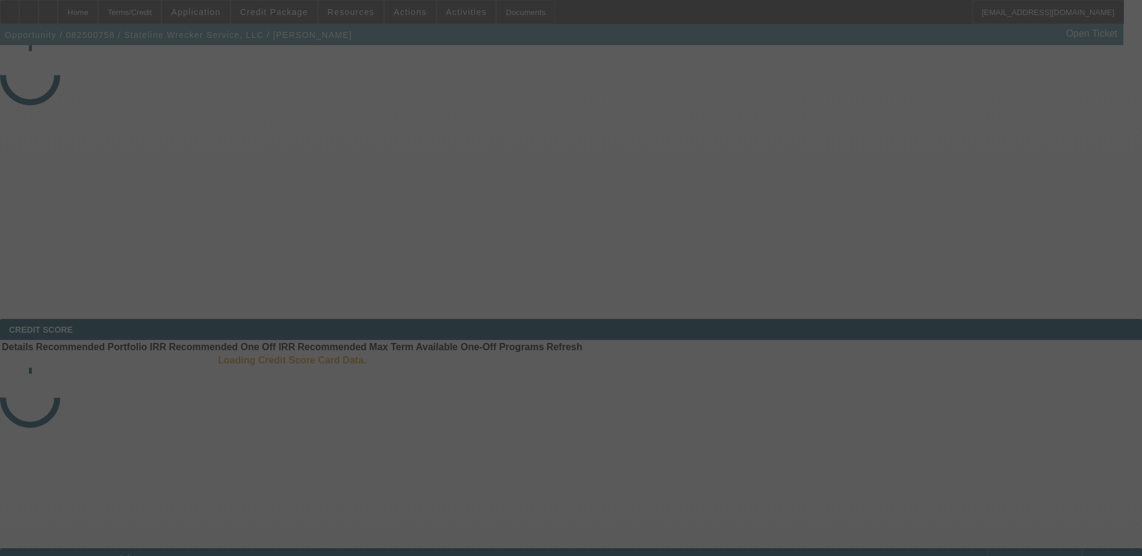
select select "3"
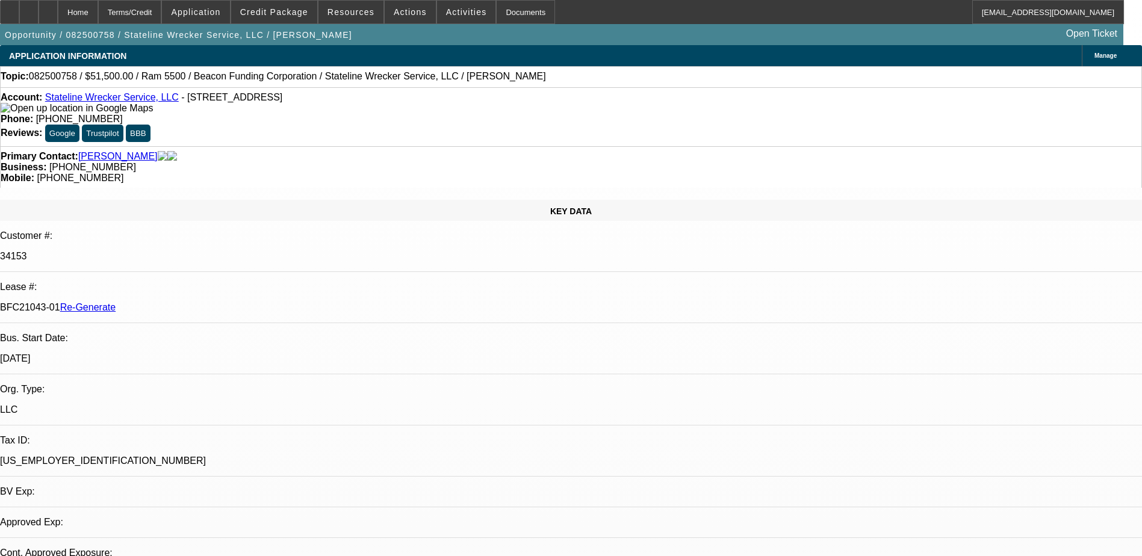
select select "0"
select select "2"
select select "0.1"
select select "1"
select select "2"
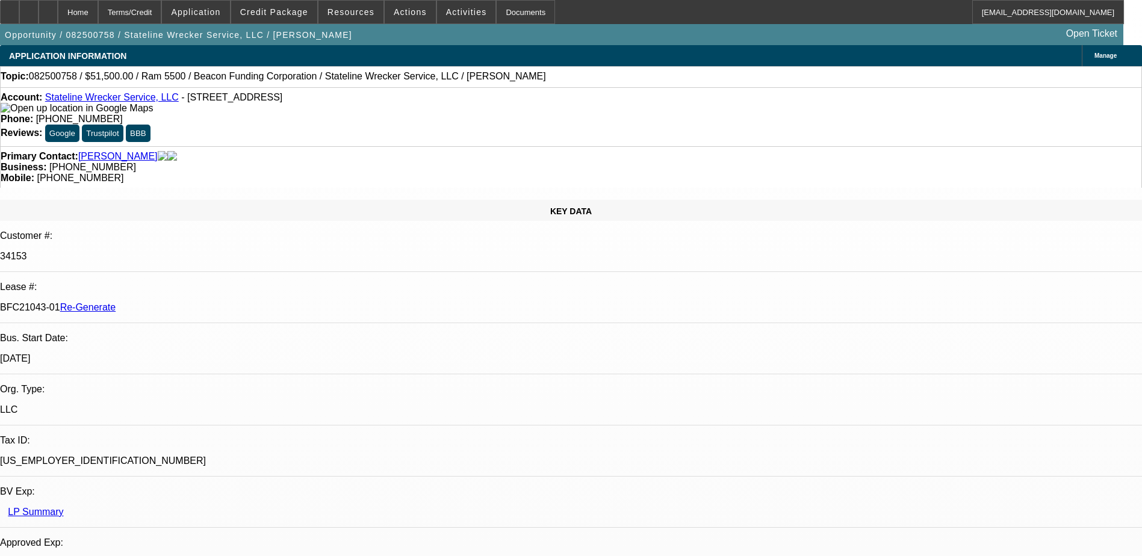
select select "4"
click at [453, 13] on span "Activities" at bounding box center [466, 12] width 41 height 10
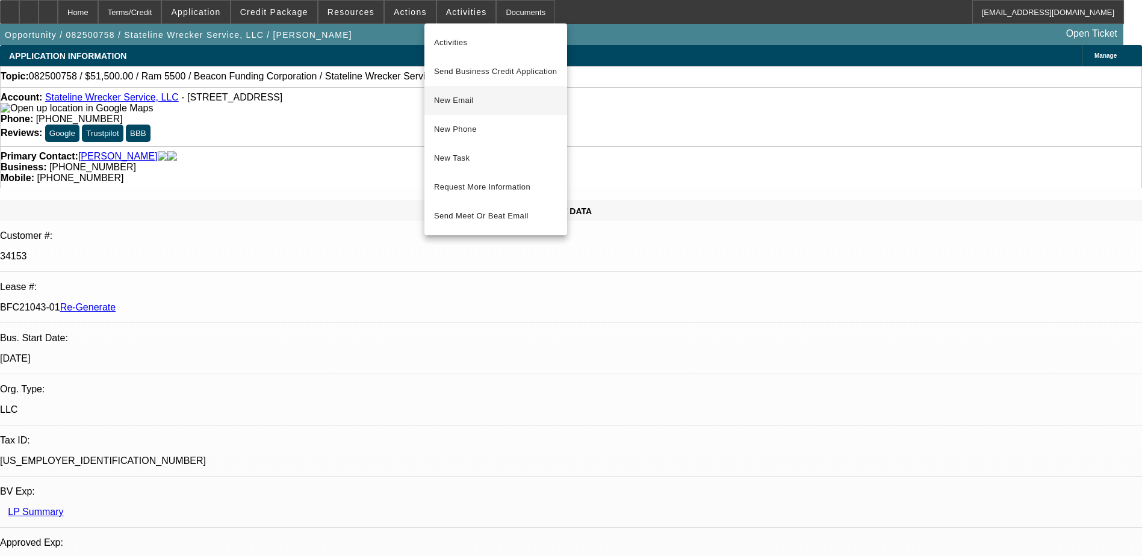
click at [450, 98] on span "New Email" at bounding box center [495, 100] width 123 height 14
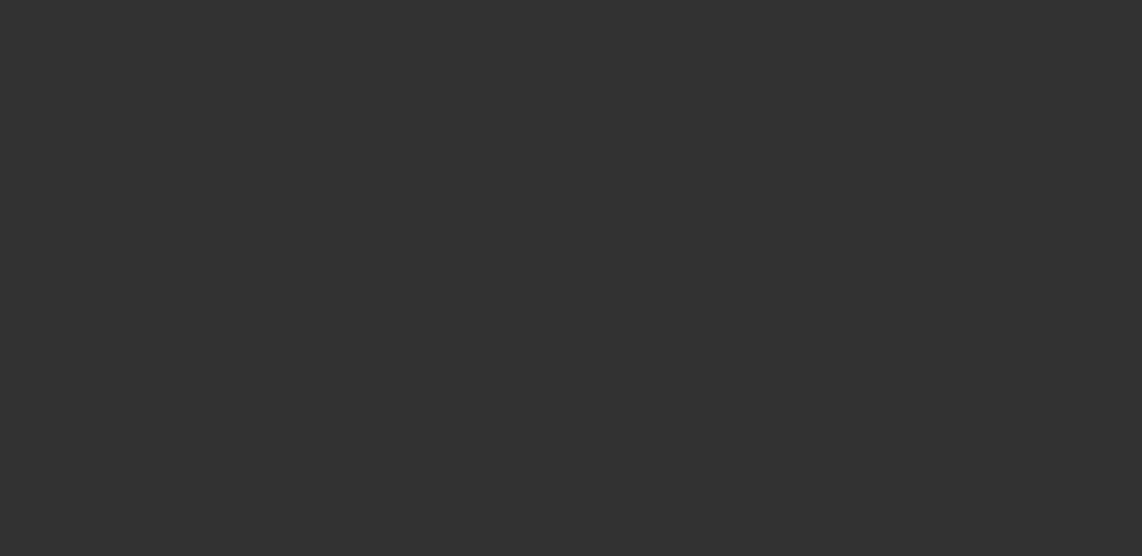
select select "3"
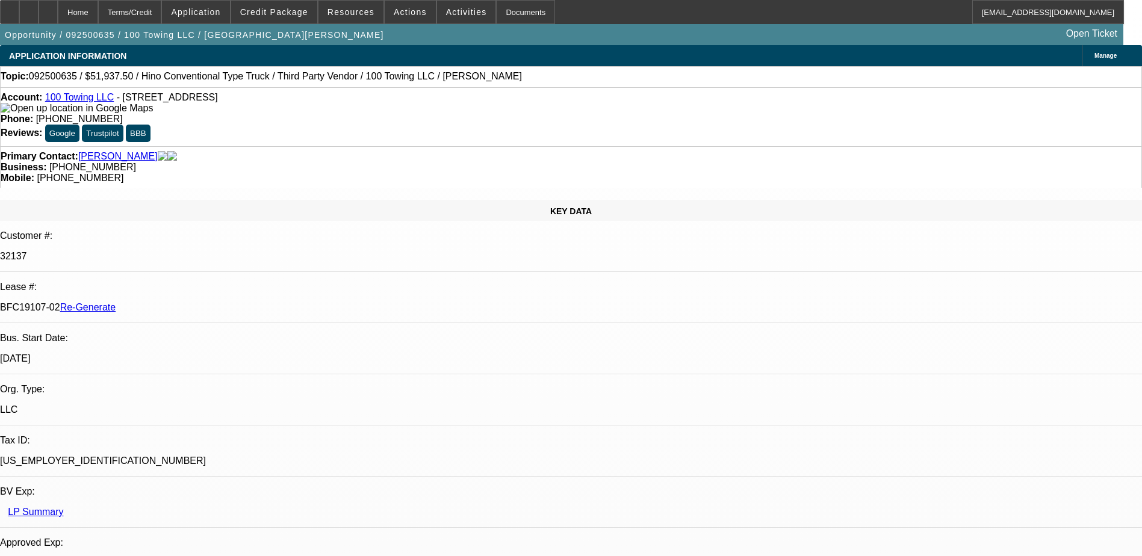
select select "0"
select select "2"
select select "0"
select select "1"
select select "2"
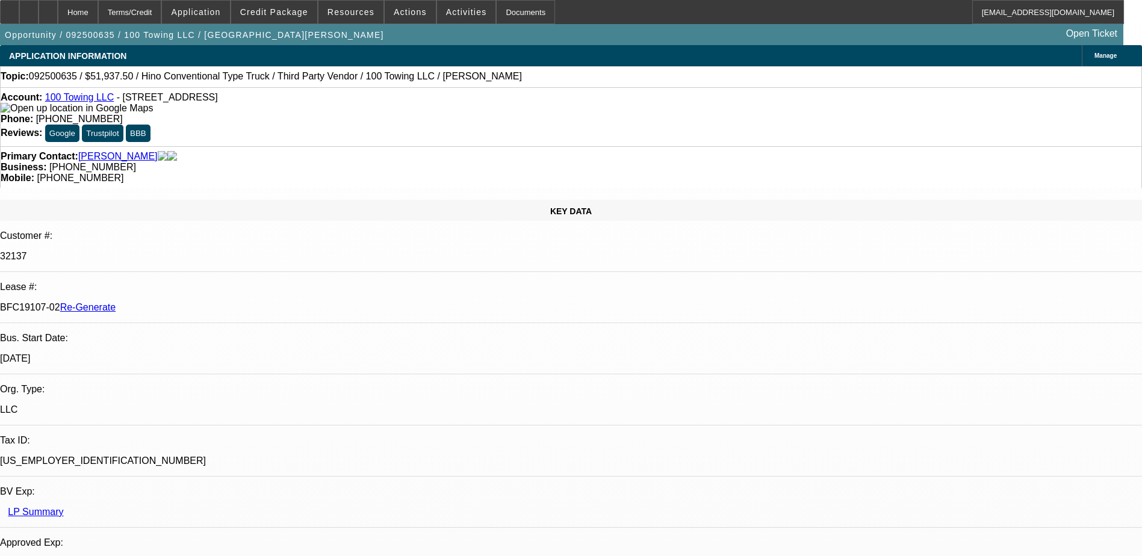
select select "6"
click at [500, 10] on div "Documents" at bounding box center [525, 12] width 59 height 24
click at [285, 10] on span "Credit Package" at bounding box center [274, 12] width 68 height 10
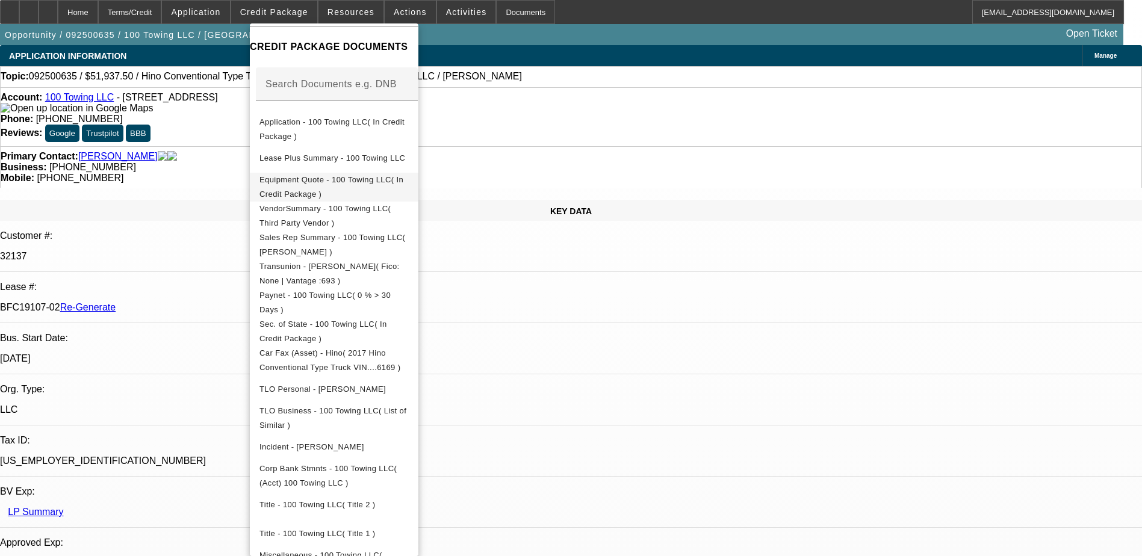
scroll to position [241, 0]
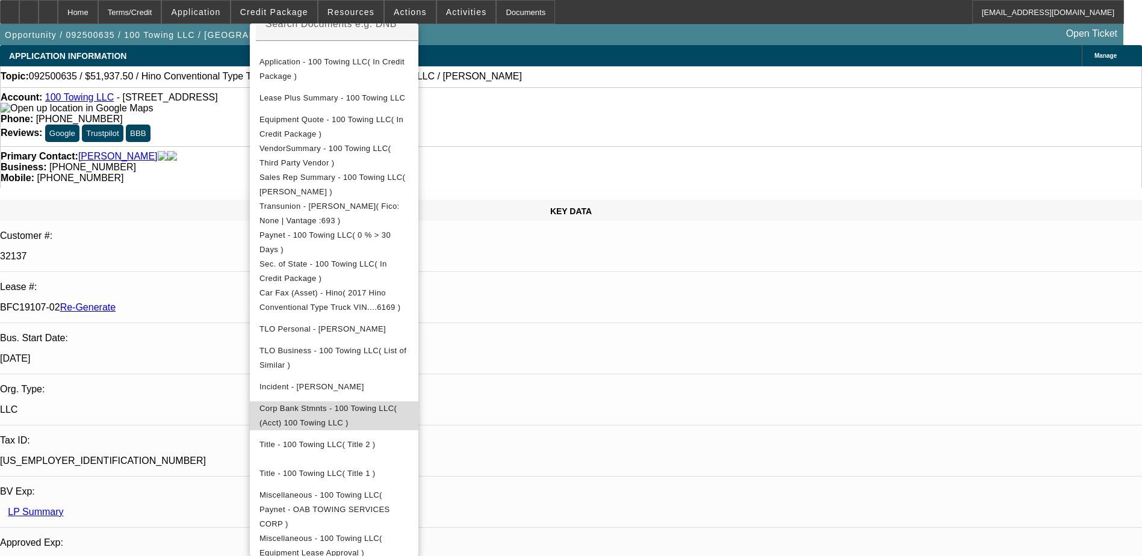
click at [381, 418] on span "Corp Bank Stmnts - 100 Towing LLC( (Acct) 100 Towing LLC )" at bounding box center [333, 416] width 149 height 29
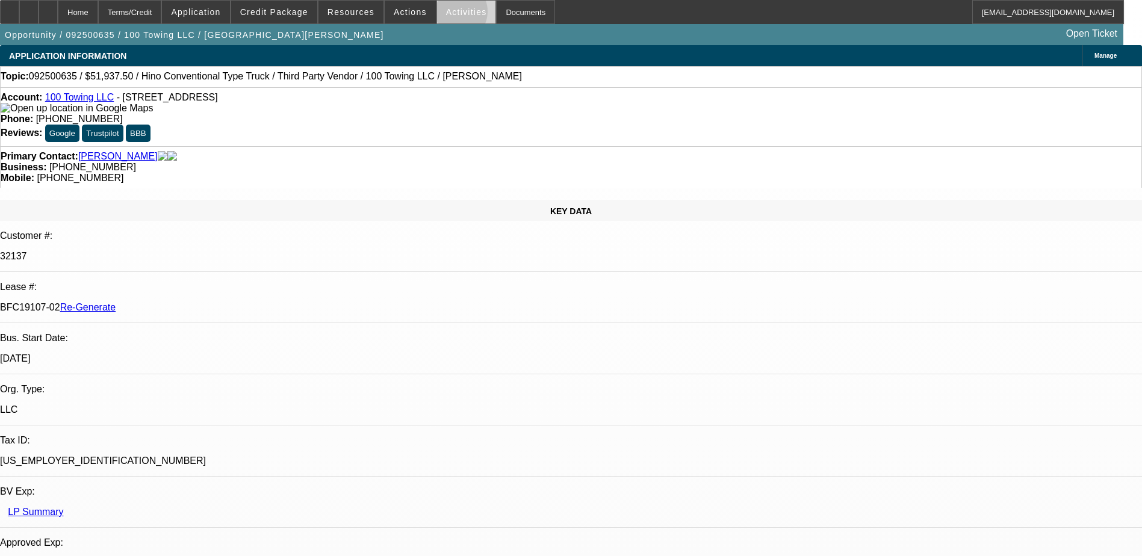
click at [446, 14] on span "Activities" at bounding box center [466, 12] width 41 height 10
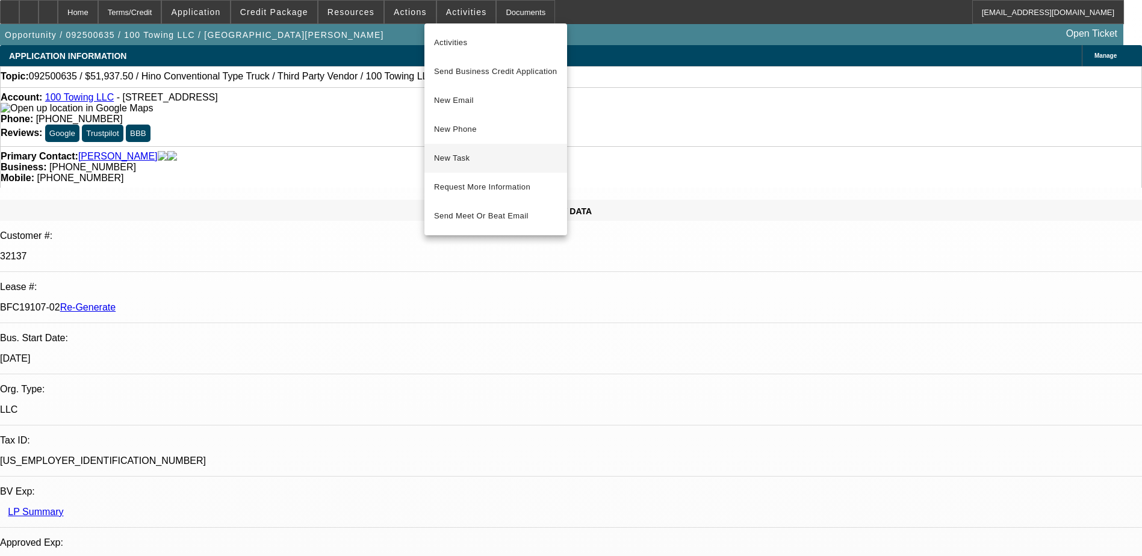
click at [455, 154] on span "New Task" at bounding box center [495, 158] width 123 height 14
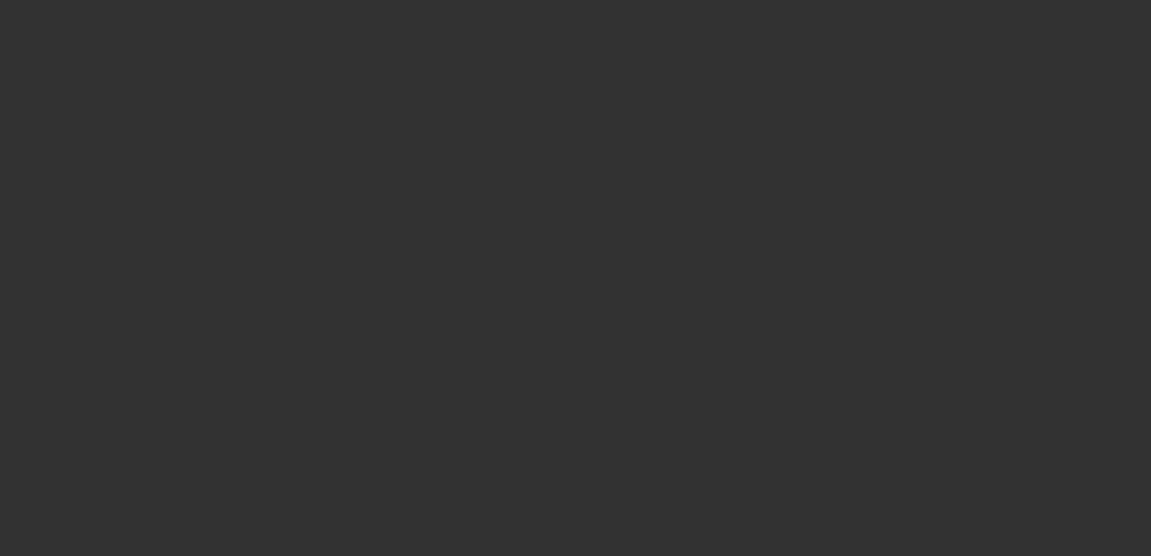
select select "3"
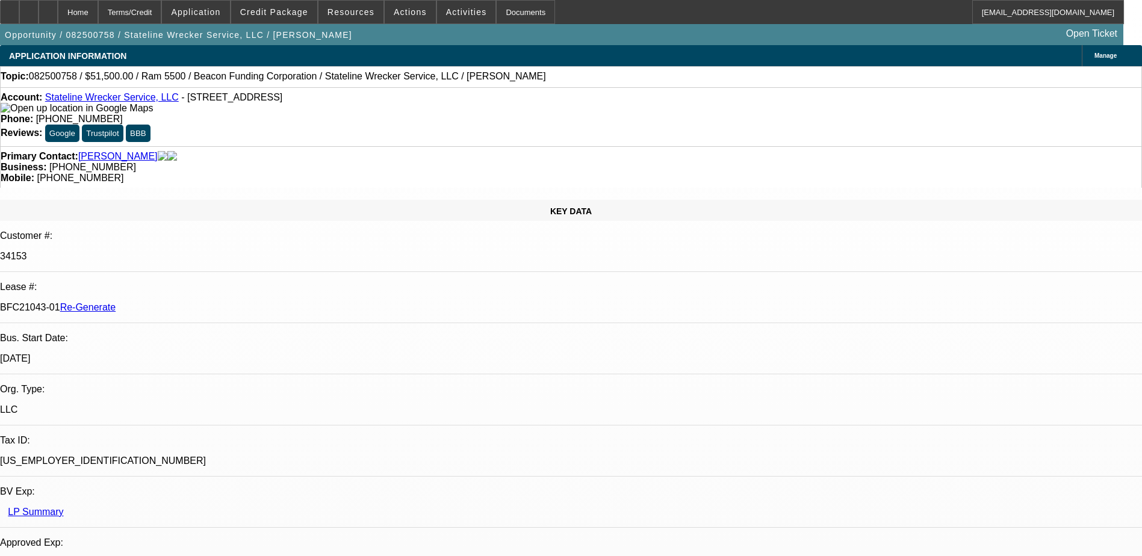
select select "0"
select select "2"
select select "0.1"
select select "1"
select select "2"
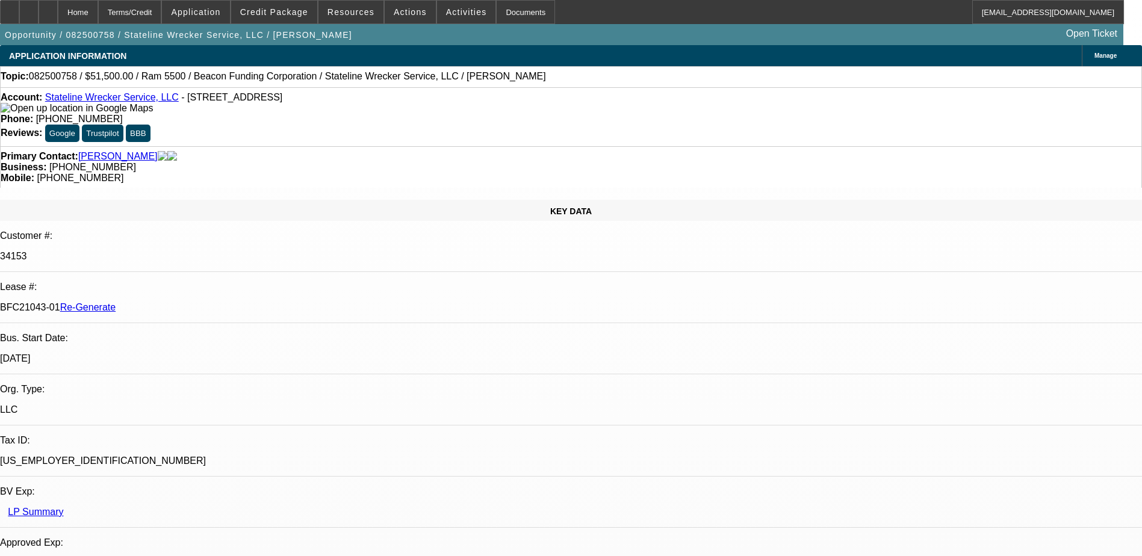
select select "4"
click at [496, 8] on div "Documents" at bounding box center [525, 12] width 59 height 24
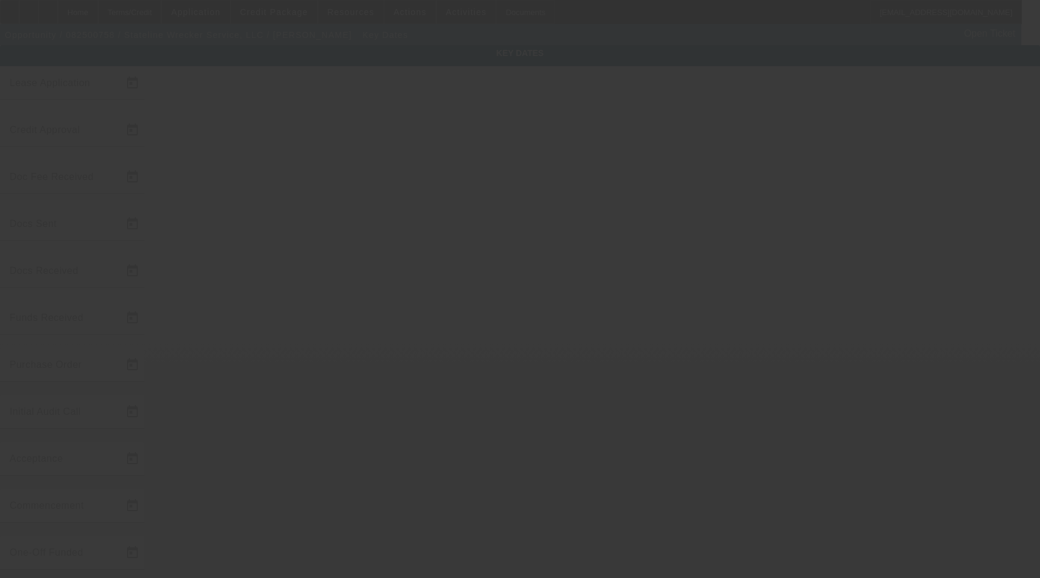
type input "[DATE]"
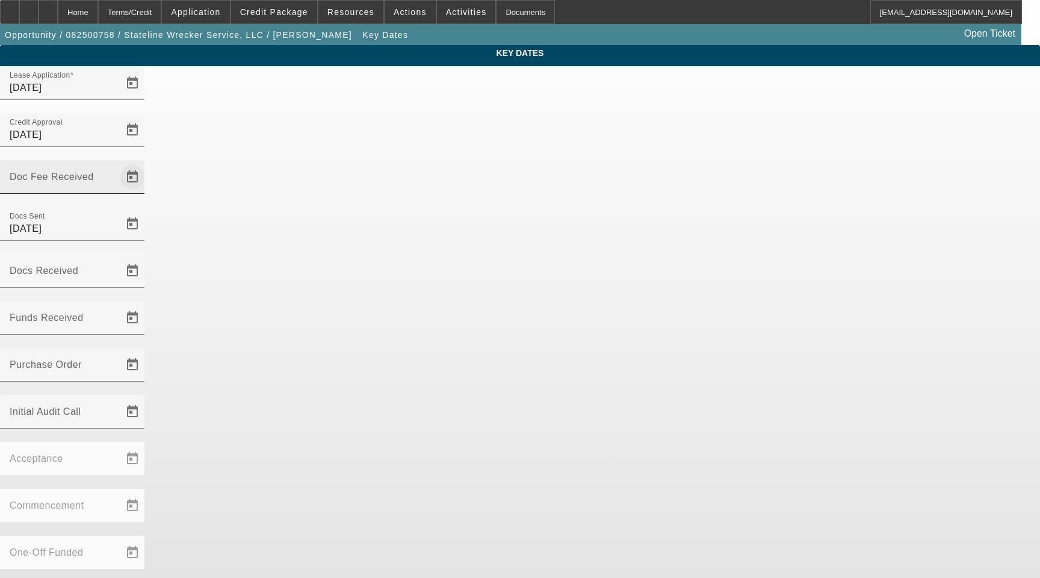
click at [147, 163] on span "Open calendar" at bounding box center [132, 177] width 29 height 29
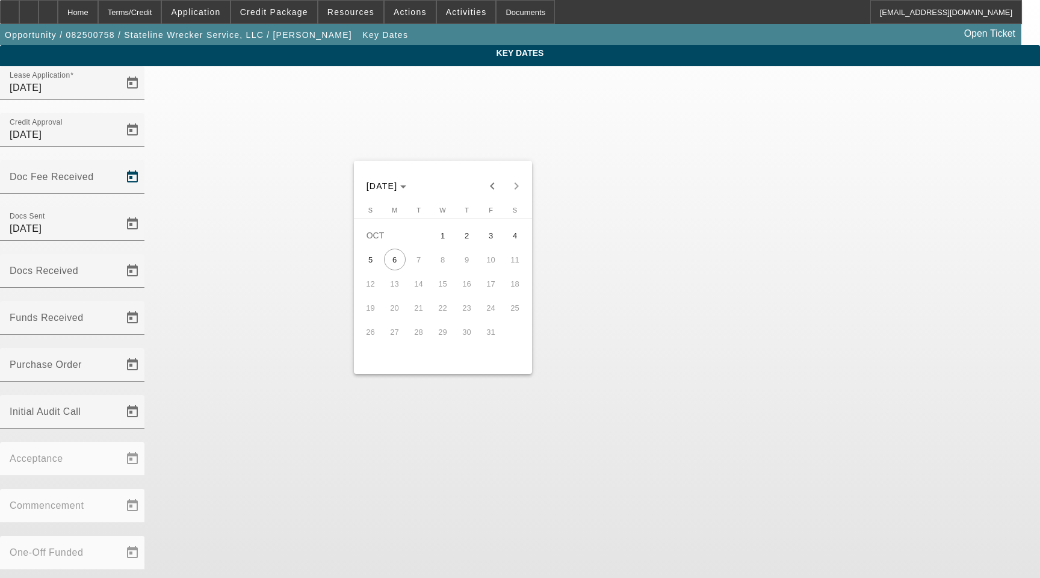
click at [461, 236] on span "2" at bounding box center [467, 236] width 22 height 22
type input "[DATE]"
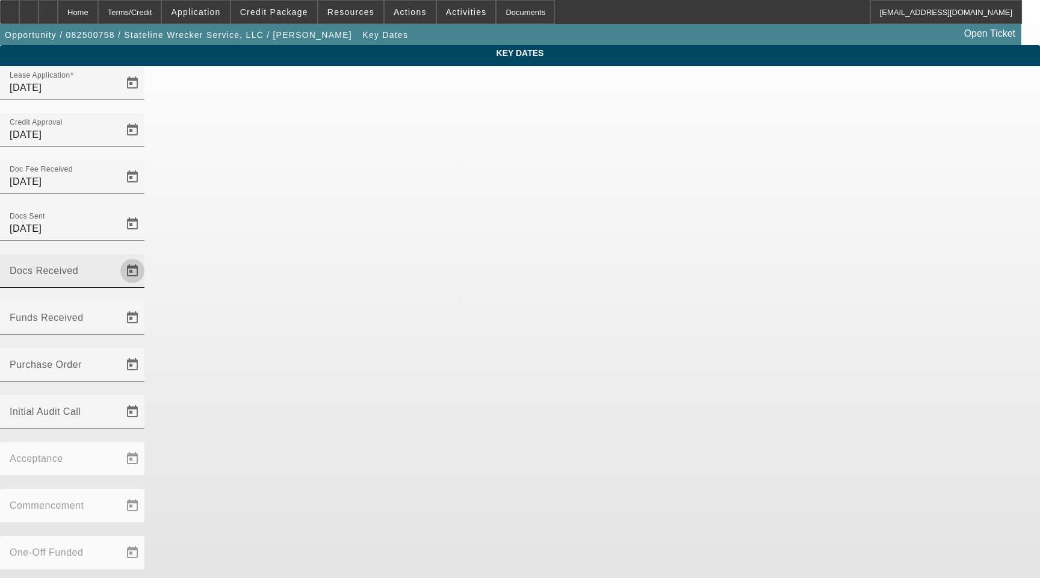
click at [147, 256] on span "Open calendar" at bounding box center [132, 270] width 29 height 29
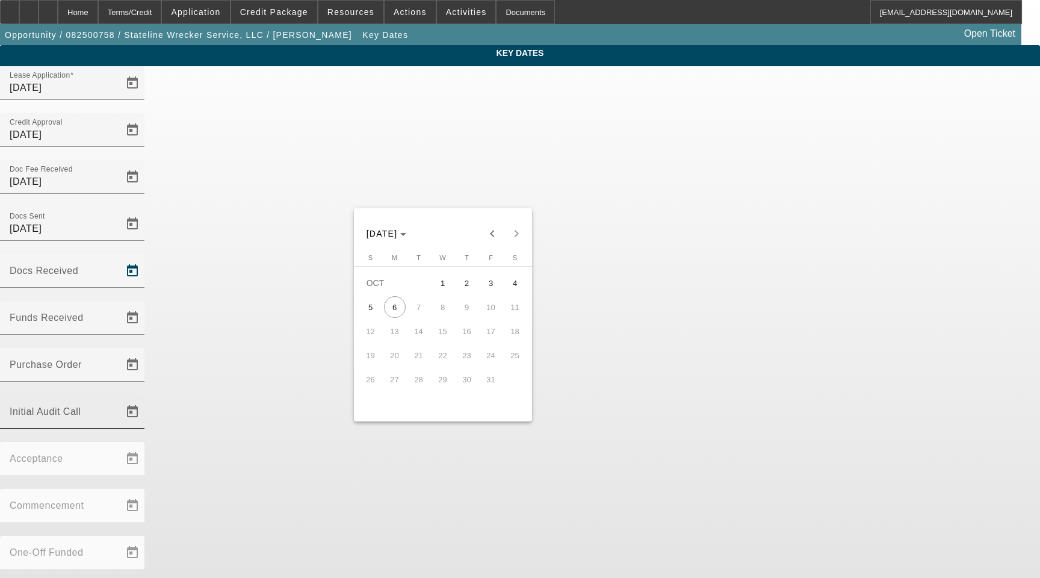
drag, startPoint x: 467, startPoint y: 288, endPoint x: 542, endPoint y: 253, distance: 83.5
click at [467, 288] on span "2" at bounding box center [467, 283] width 22 height 22
type input "10/2/2025"
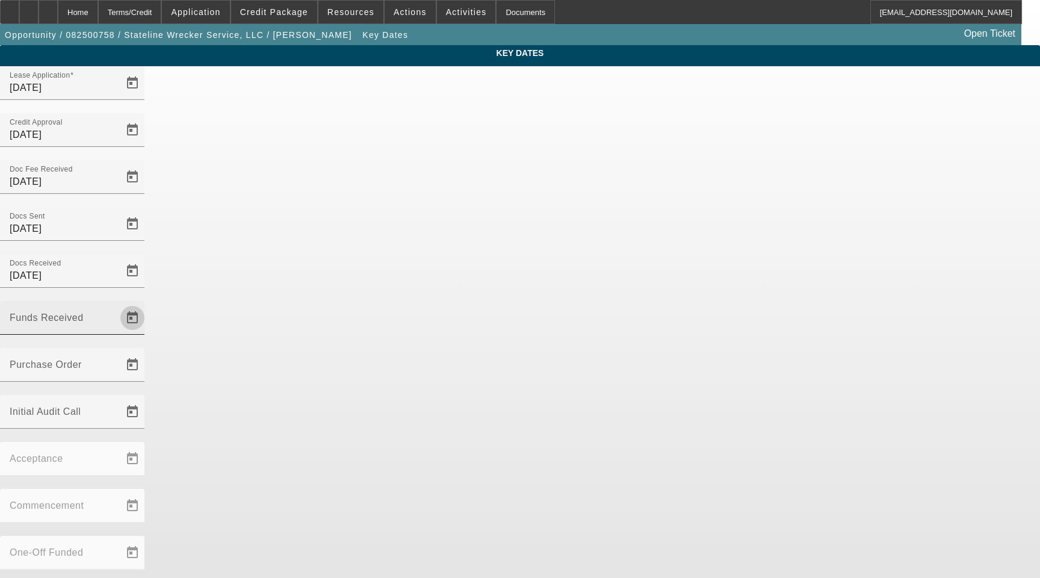
click at [147, 303] on span "Open calendar" at bounding box center [132, 317] width 29 height 29
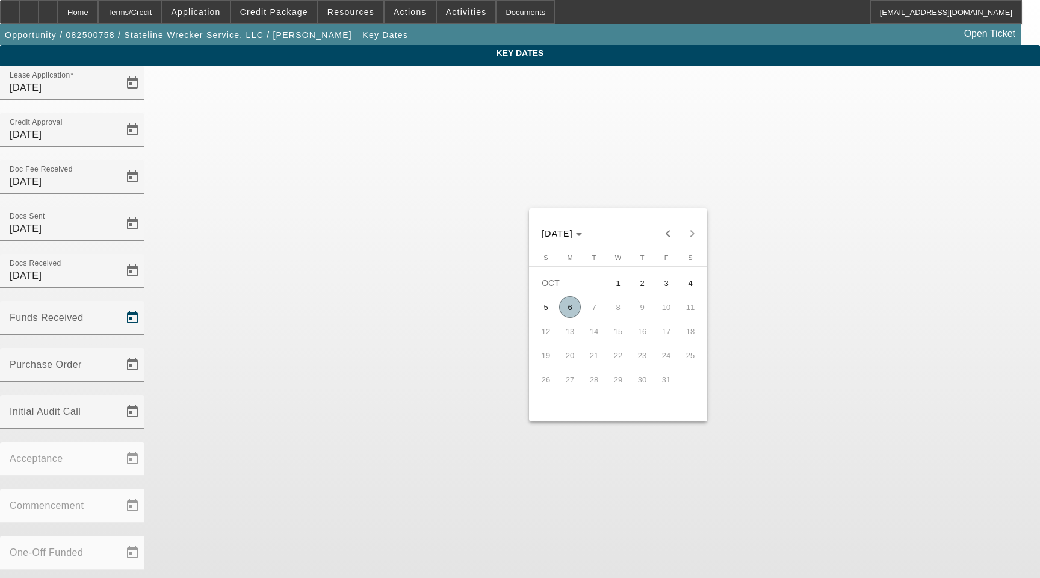
click at [573, 311] on span "6" at bounding box center [570, 307] width 22 height 22
type input "10/6/2025"
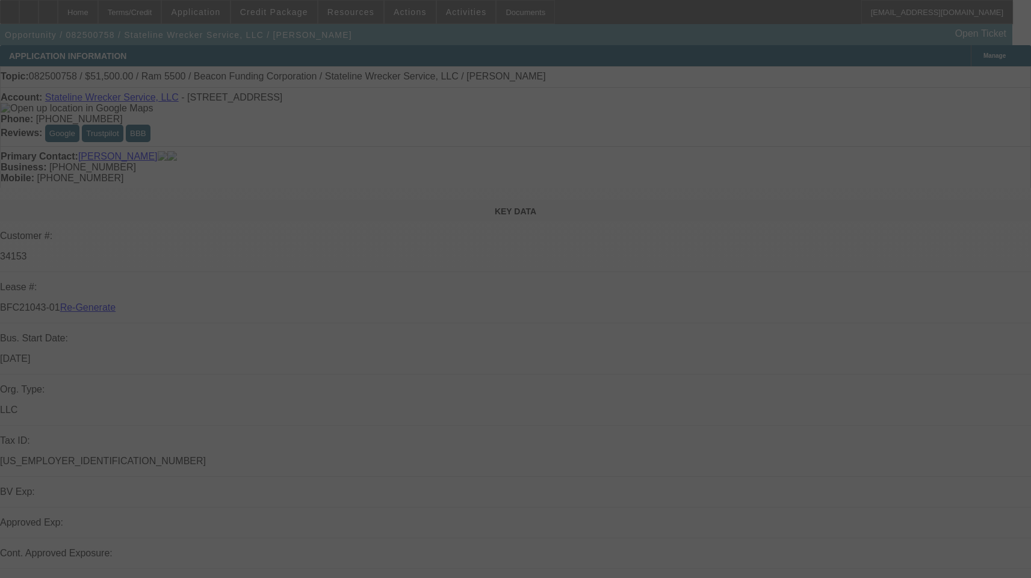
select select "3"
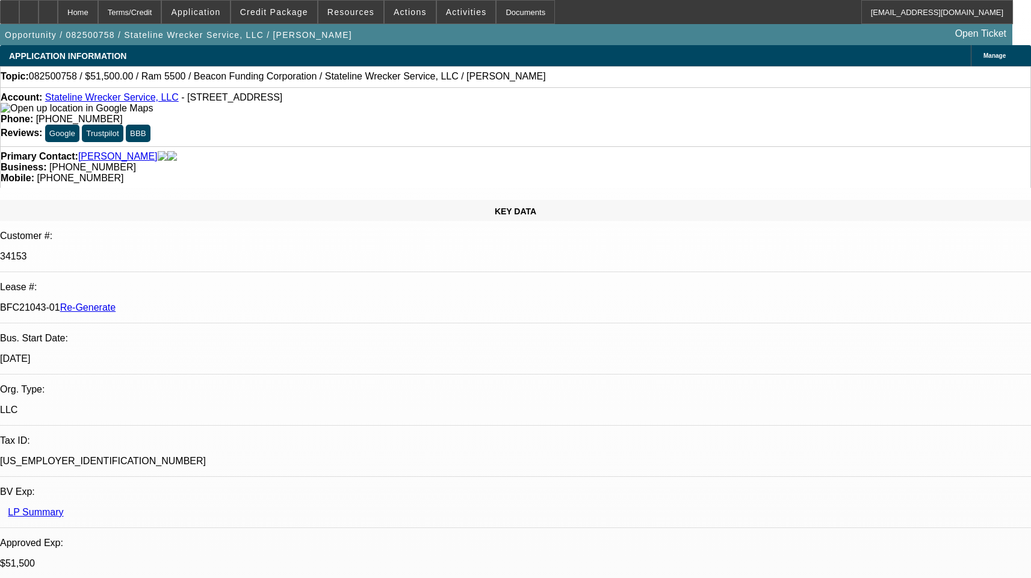
select select "0"
select select "2"
select select "0.1"
select select "4"
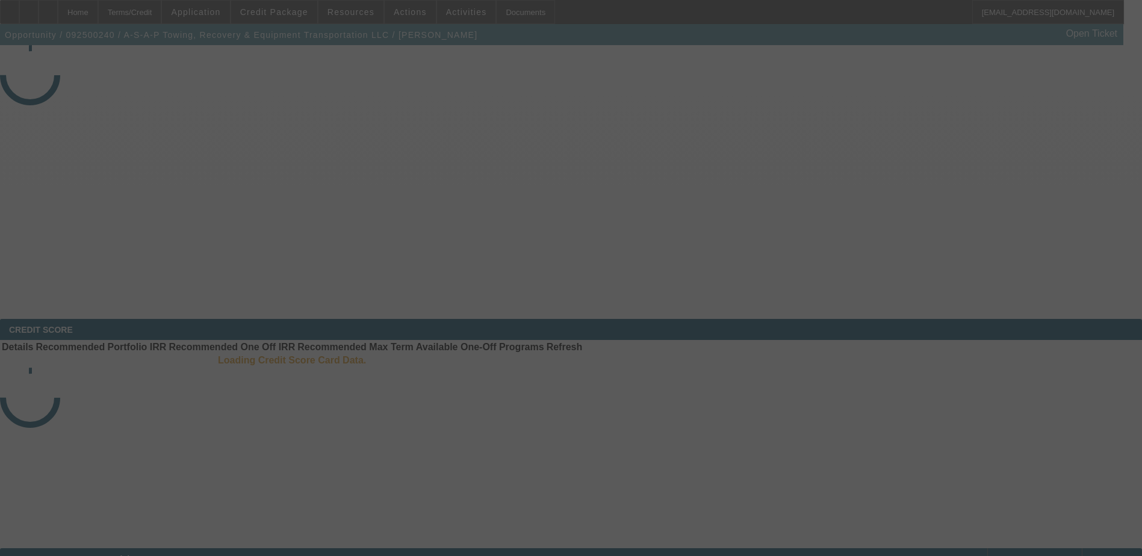
select select "4"
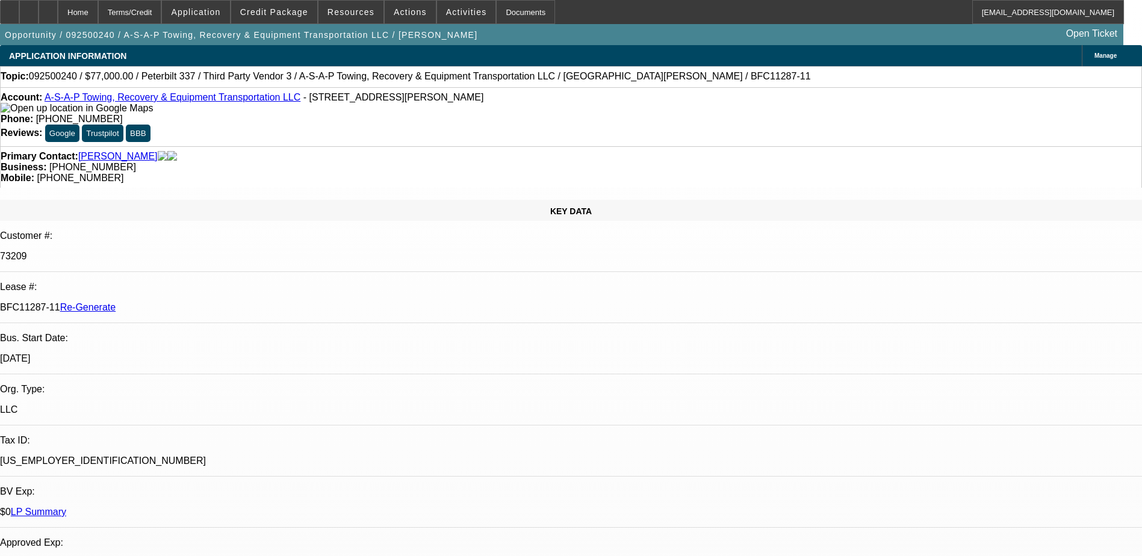
select select "0"
select select "1"
select select "3"
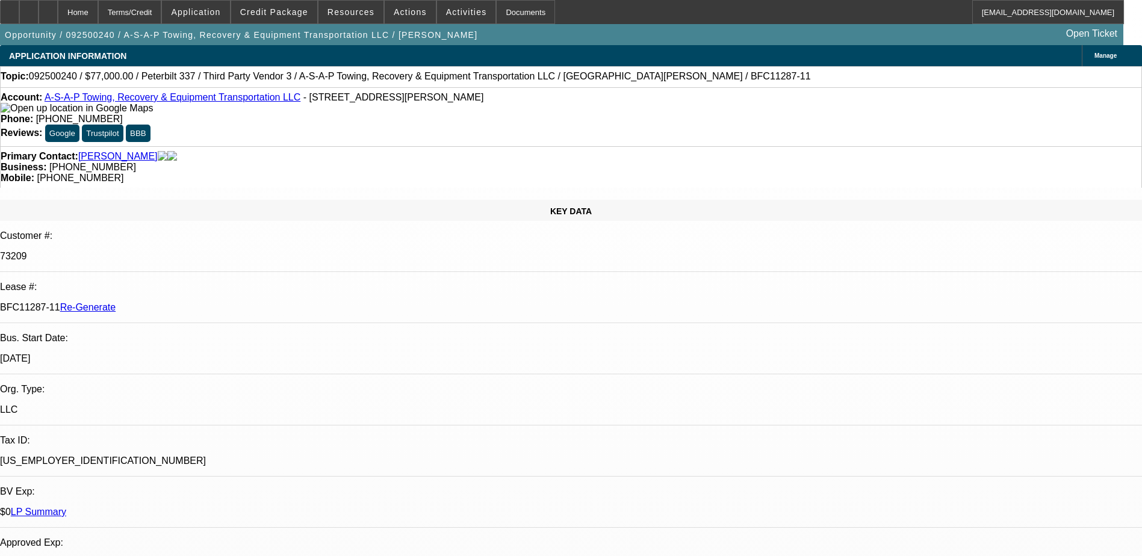
select select "6"
drag, startPoint x: 143, startPoint y: 215, endPoint x: 190, endPoint y: 213, distance: 47.6
click at [190, 302] on div "BFC11287-11 Re-Generate" at bounding box center [571, 307] width 1142 height 11
copy p "BFC11287-11"
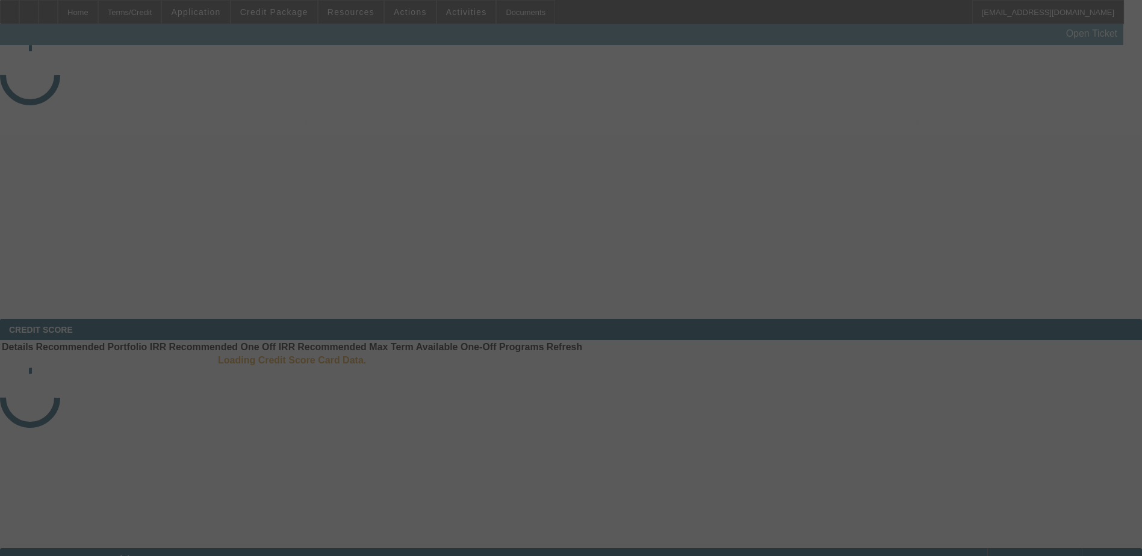
select select "3"
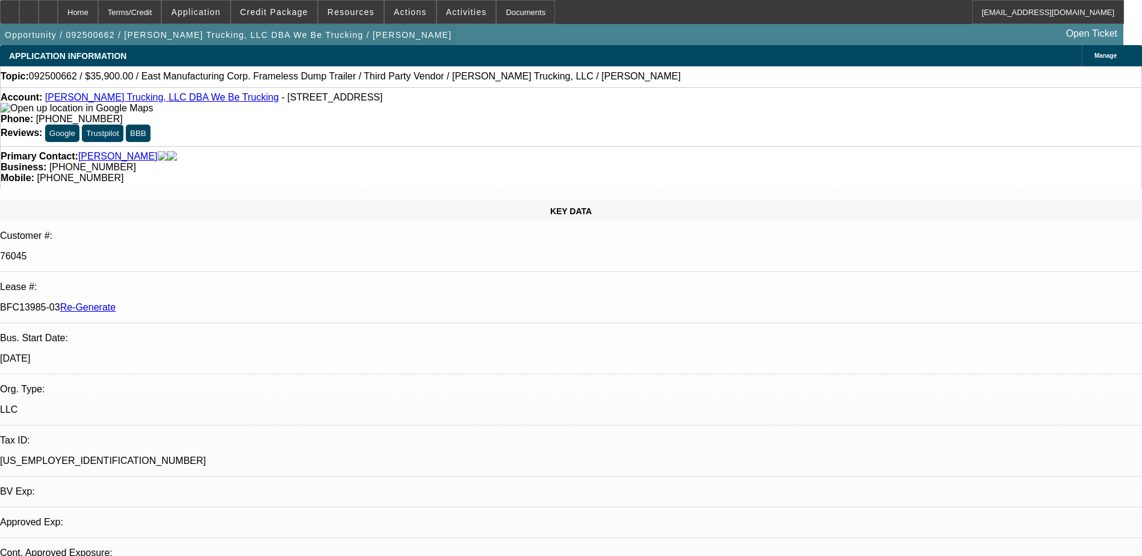
select select "0"
select select "1"
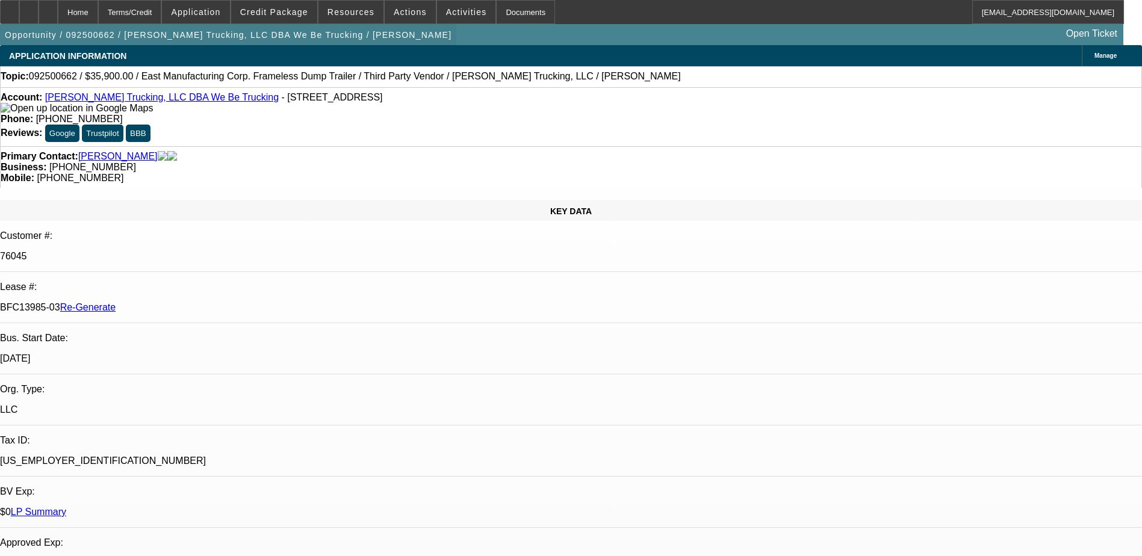
select select "6"
click at [289, 10] on span "Credit Package" at bounding box center [274, 12] width 68 height 10
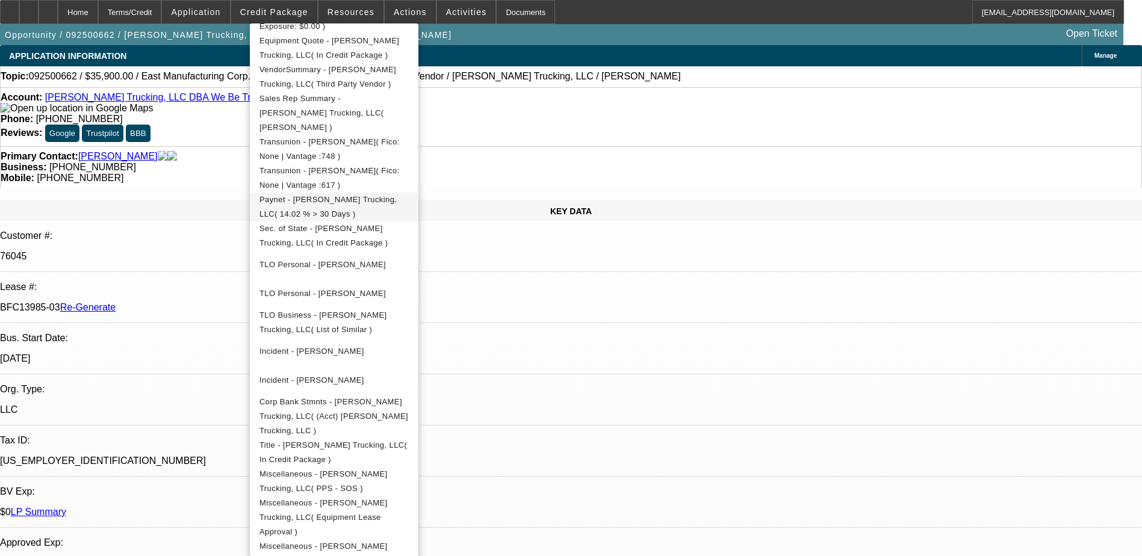
scroll to position [361, 0]
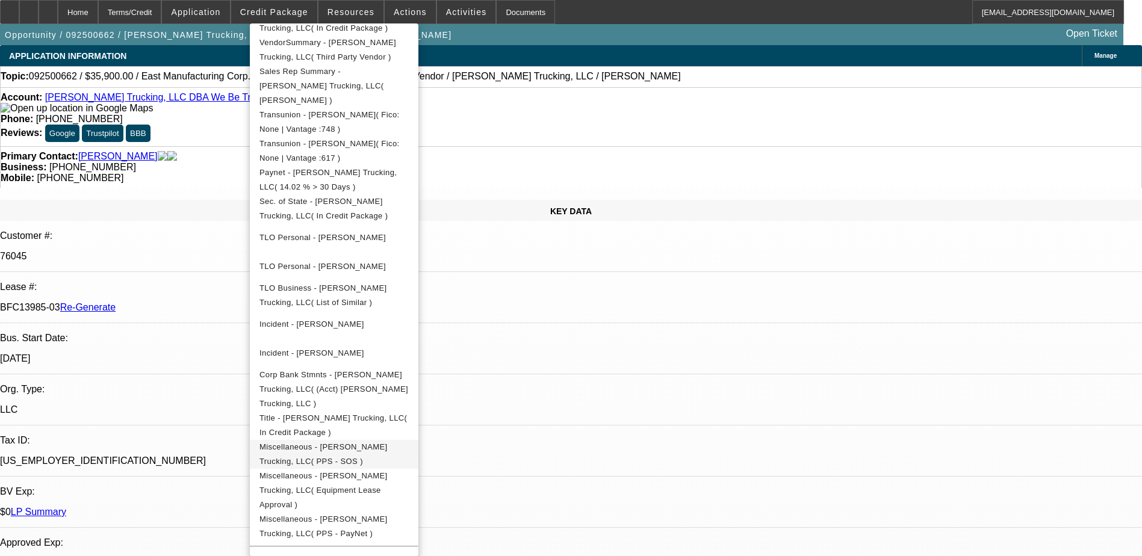
click at [358, 442] on span "Miscellaneous - [PERSON_NAME] Trucking, LLC( PPS - SOS )" at bounding box center [323, 453] width 128 height 23
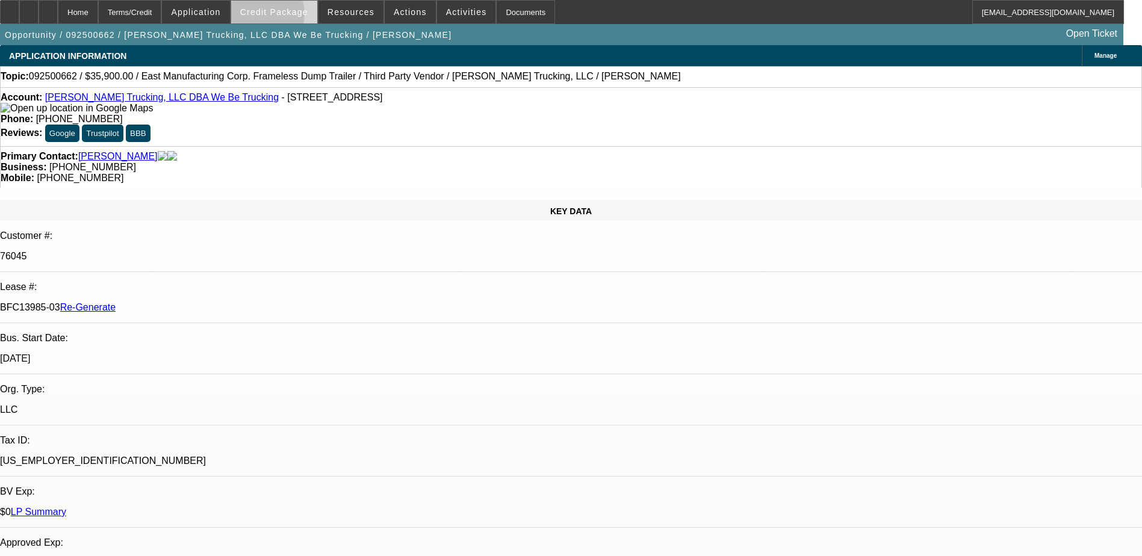
click at [283, 16] on span "Credit Package" at bounding box center [274, 12] width 68 height 10
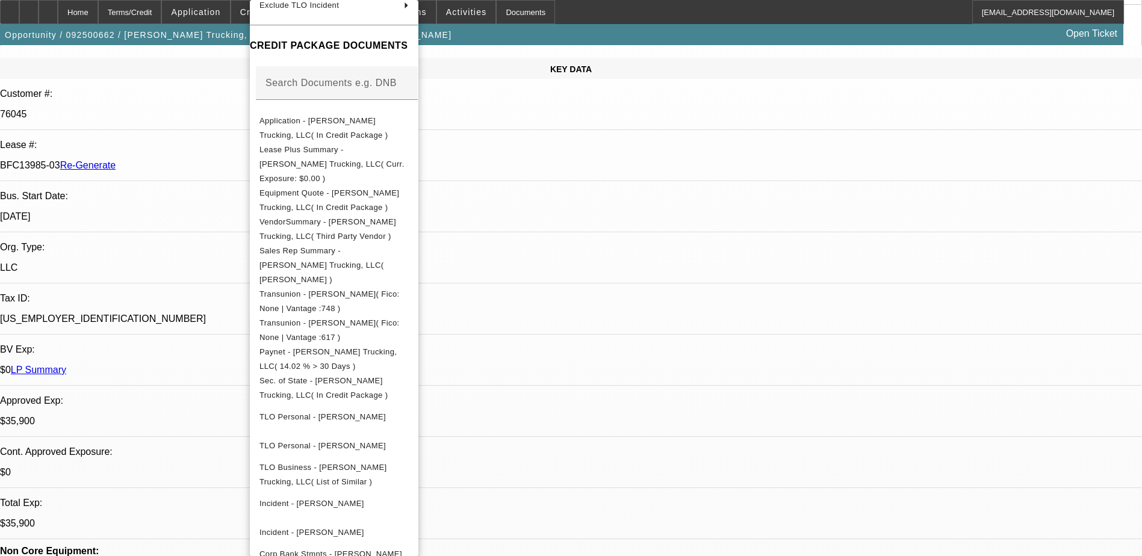
scroll to position [181, 0]
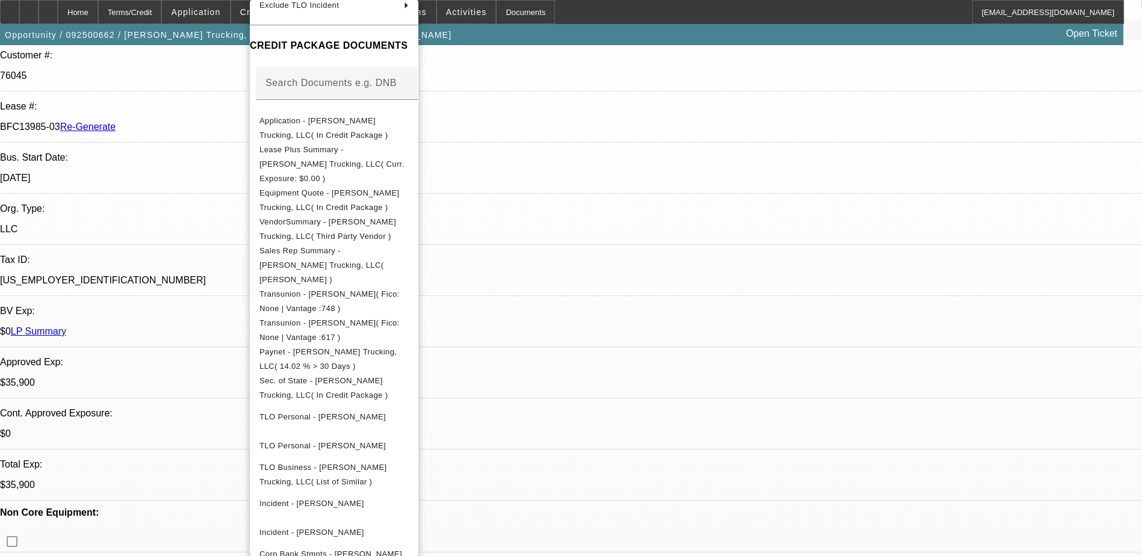
click at [1002, 55] on div at bounding box center [571, 278] width 1142 height 556
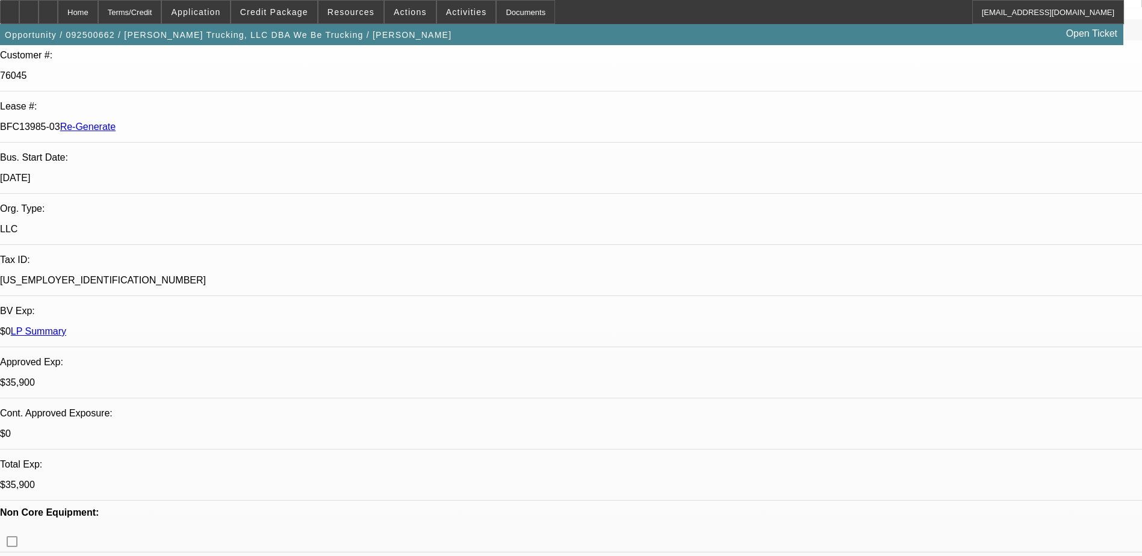
type input "t"
click at [296, 2] on span at bounding box center [274, 12] width 86 height 29
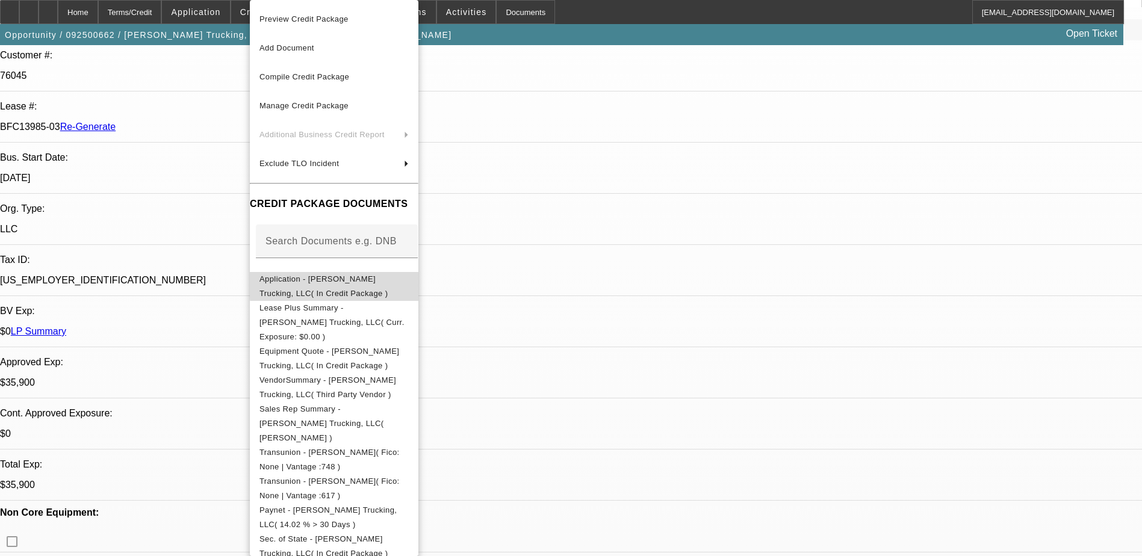
click at [388, 280] on span "Application - [PERSON_NAME] Trucking, LLC( In Credit Package )" at bounding box center [323, 286] width 128 height 23
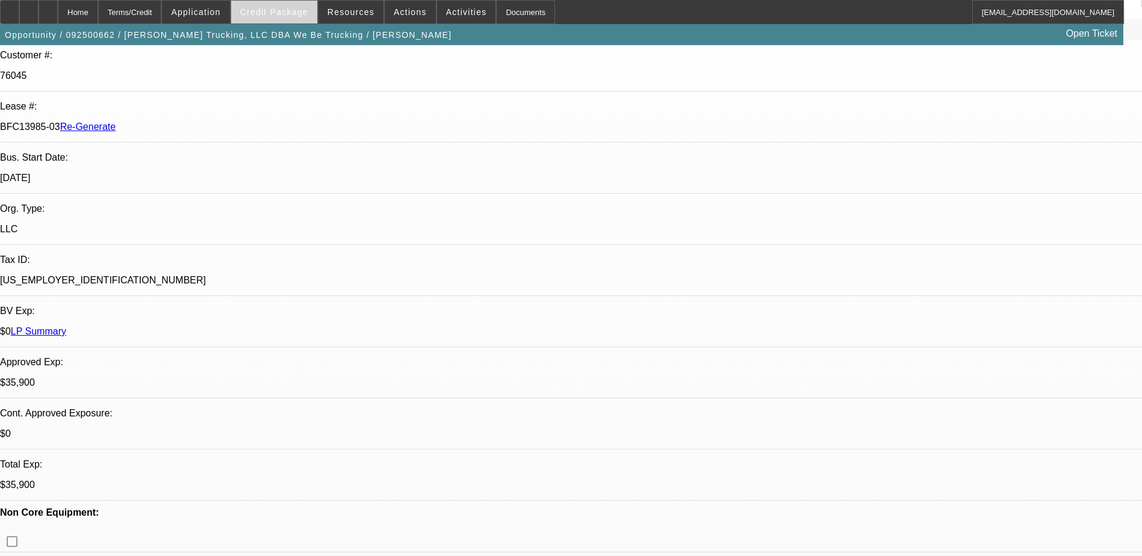
click at [279, 1] on span at bounding box center [274, 12] width 86 height 29
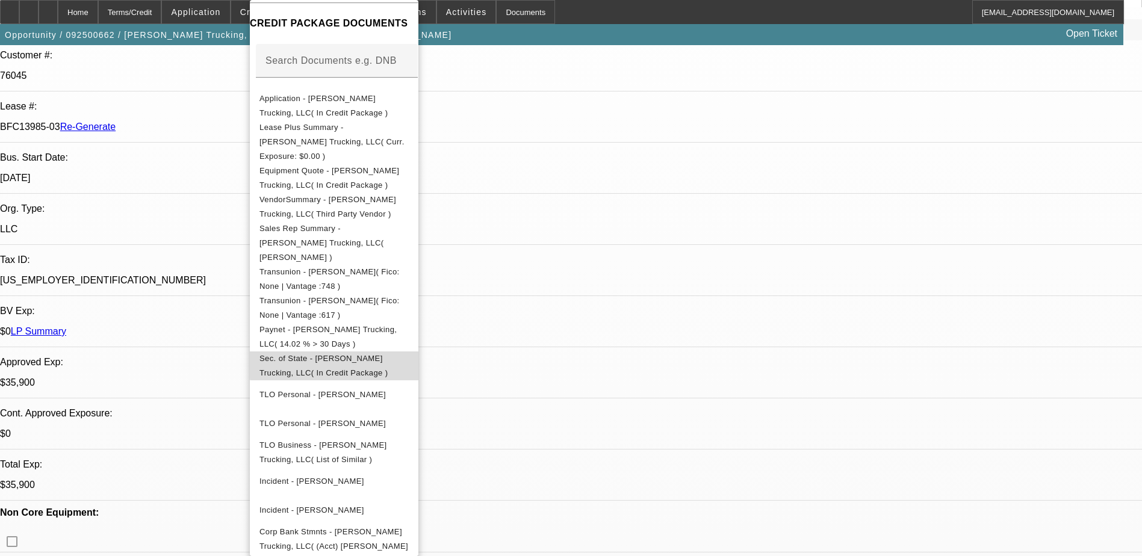
click at [409, 352] on span "Sec. of State - [PERSON_NAME] Trucking, LLC( In Credit Package )" at bounding box center [333, 366] width 149 height 29
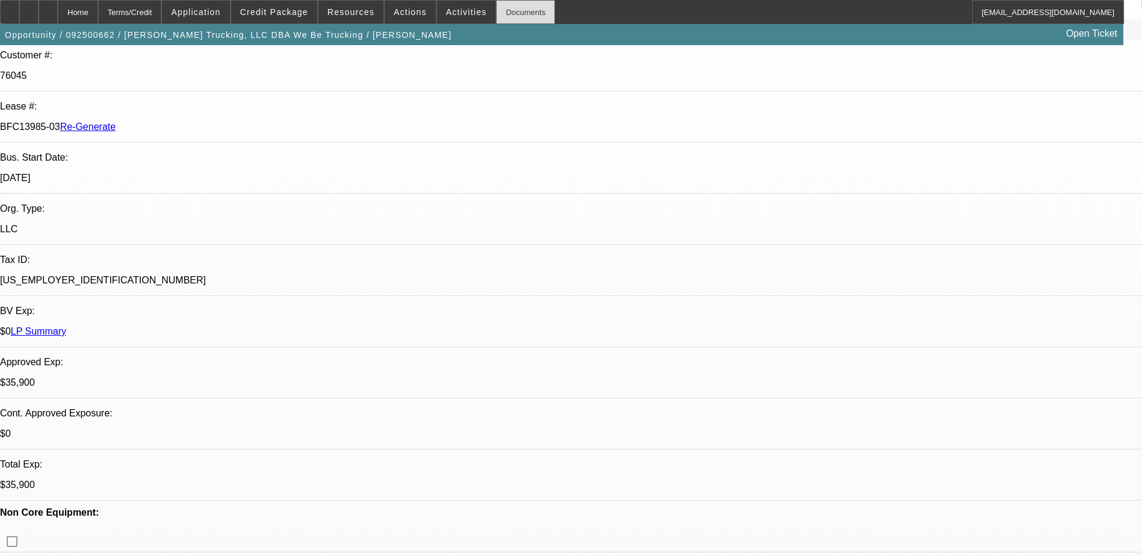
click at [503, 17] on div "Documents" at bounding box center [525, 12] width 59 height 24
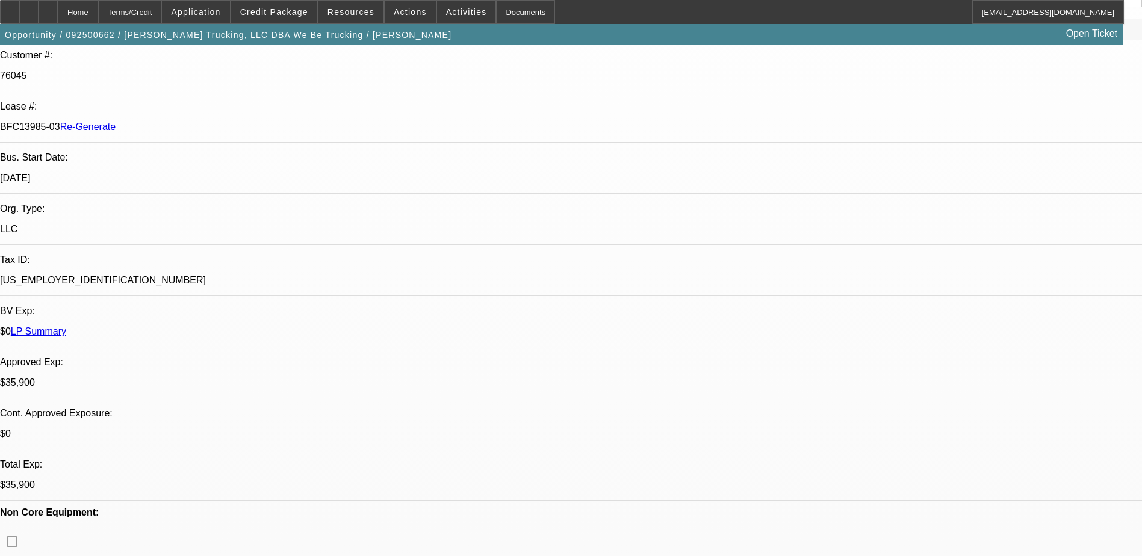
scroll to position [0, 0]
click at [275, 4] on span at bounding box center [274, 12] width 86 height 29
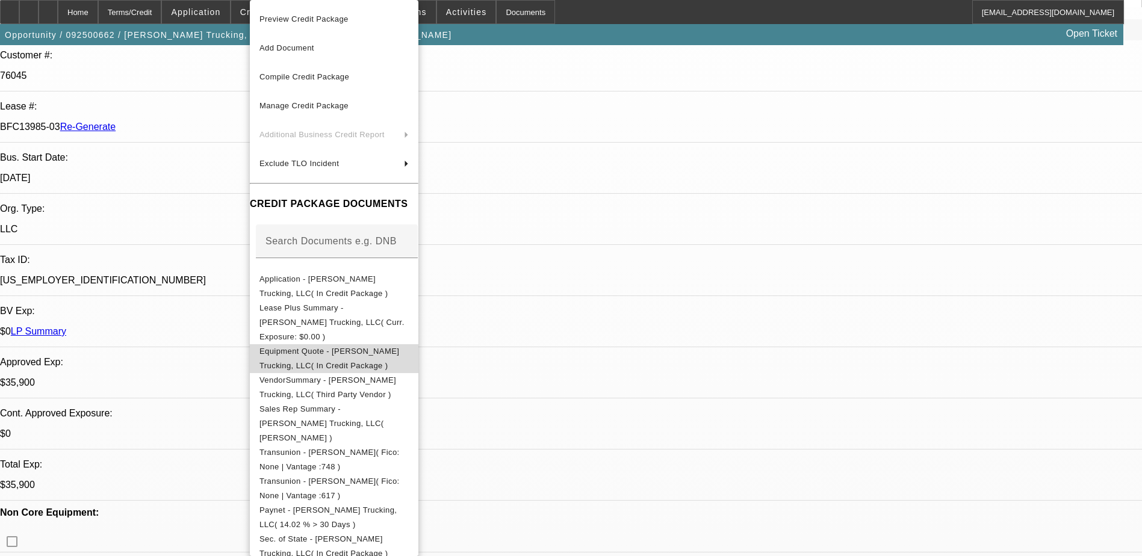
click at [337, 349] on button "Equipment Quote - [PERSON_NAME] Trucking, LLC( In Credit Package )" at bounding box center [334, 358] width 169 height 29
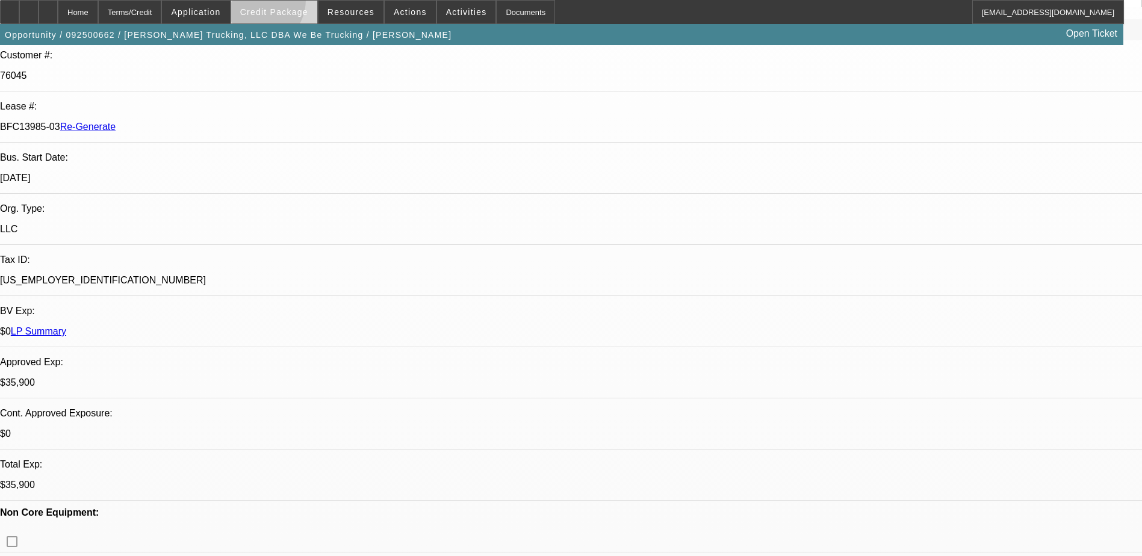
click at [273, 2] on span at bounding box center [274, 12] width 86 height 29
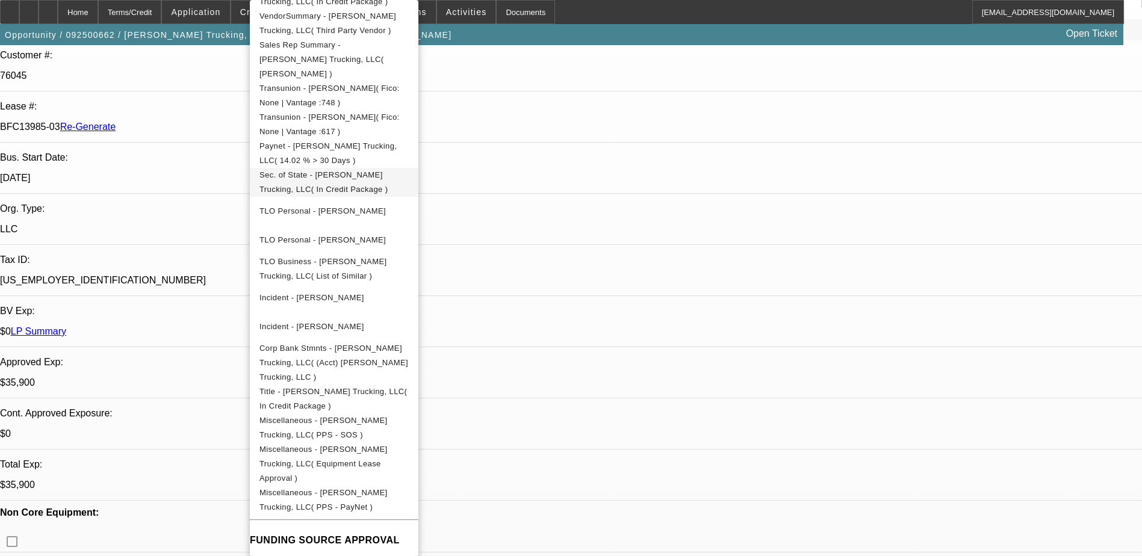
scroll to position [399, 0]
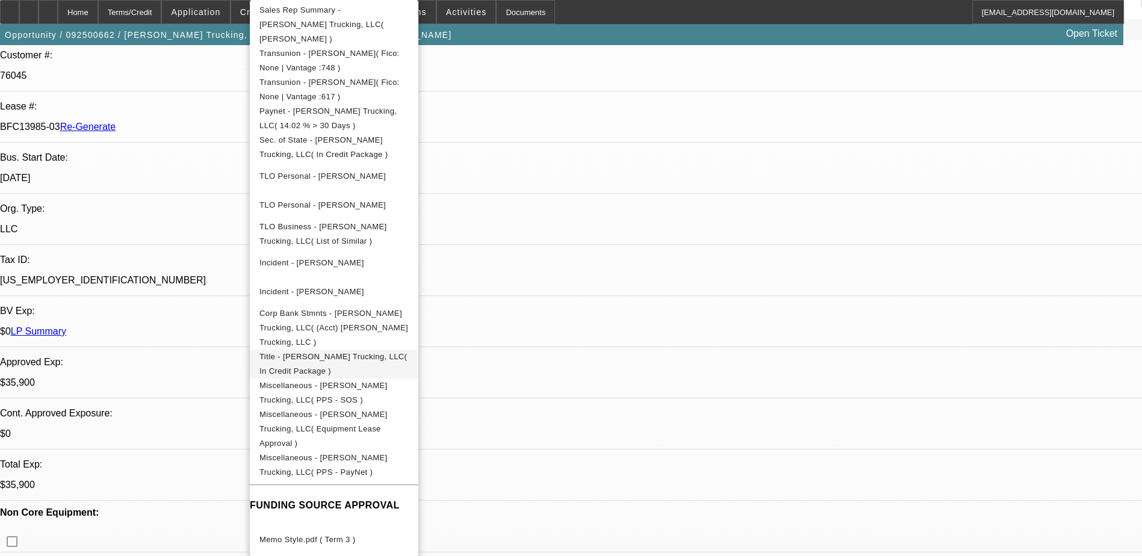
click at [379, 352] on span "Title - [PERSON_NAME] Trucking, LLC( In Credit Package )" at bounding box center [332, 363] width 147 height 23
